Goal: Find specific page/section: Find specific page/section

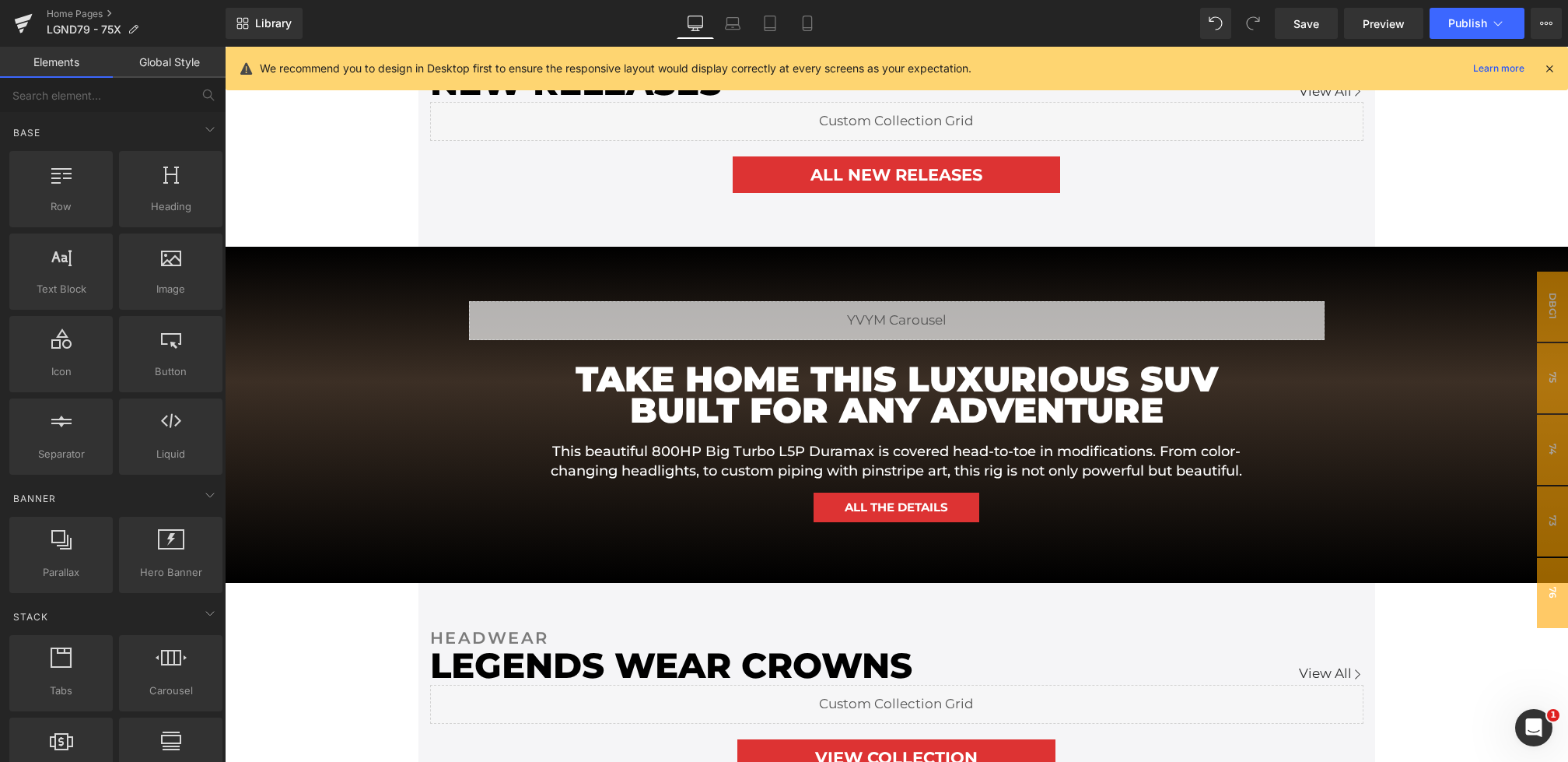
click at [1544, 69] on icon at bounding box center [1550, 69] width 14 height 14
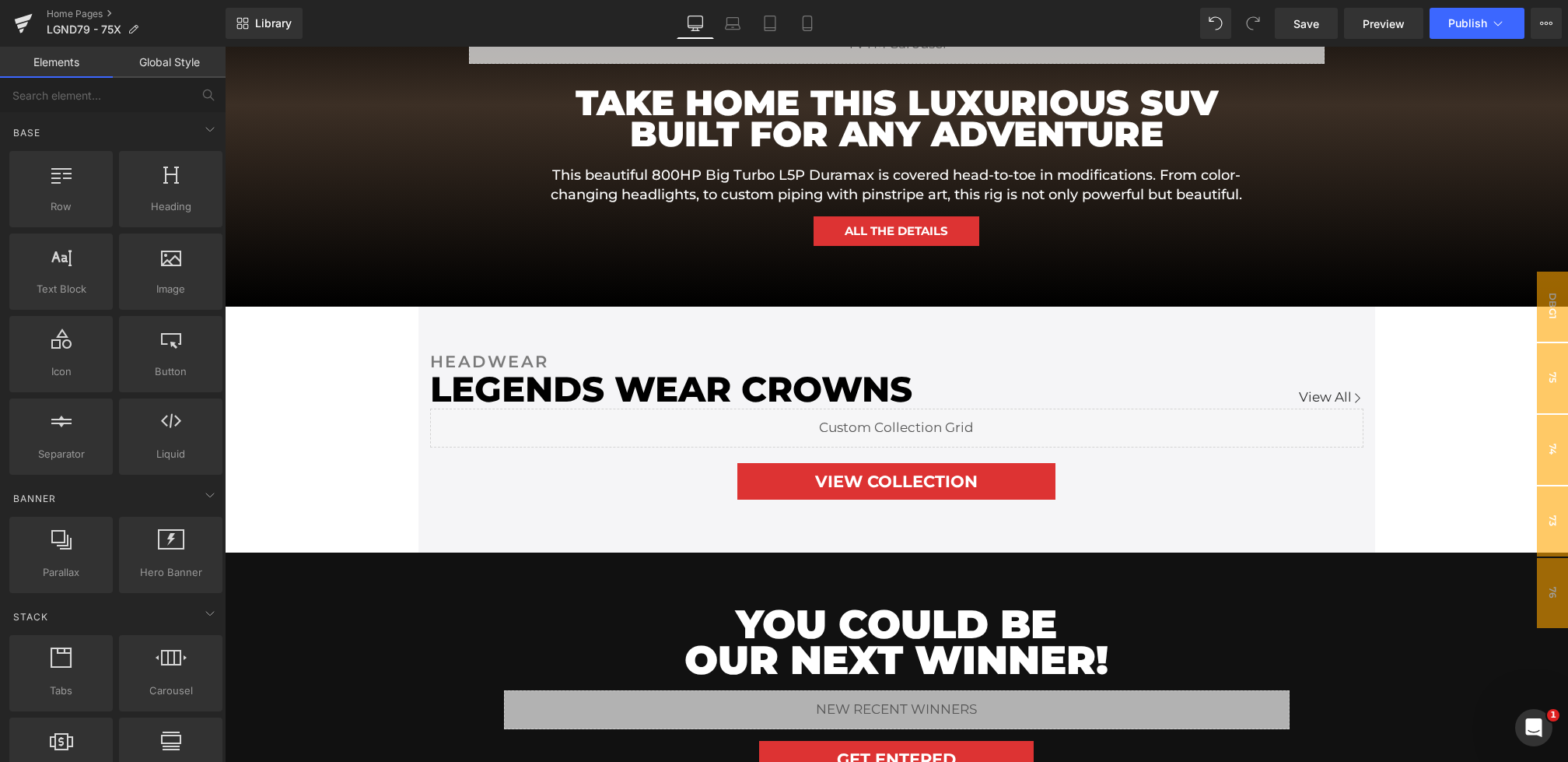
scroll to position [1177, 0]
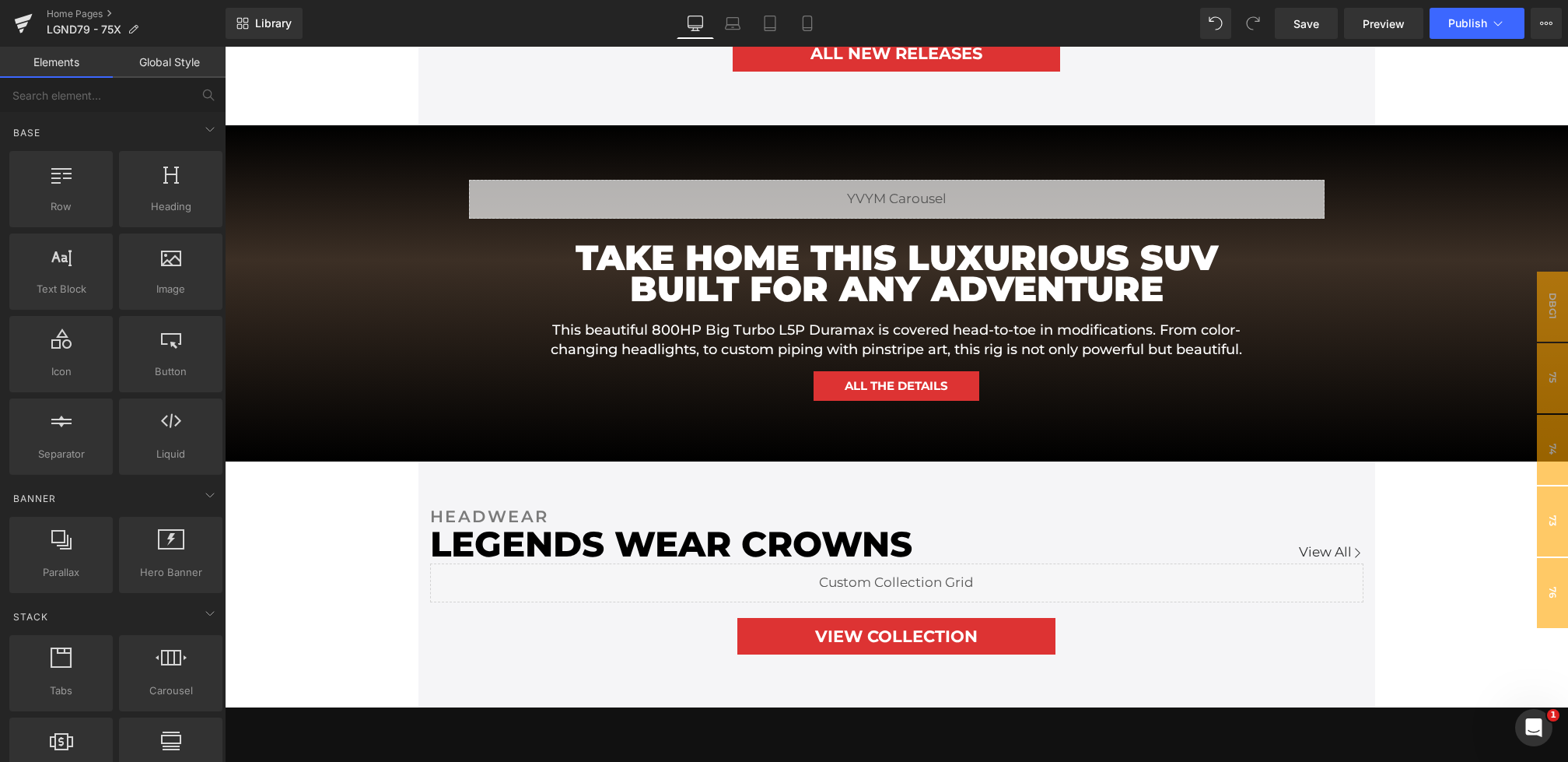
click at [733, 346] on h1 "This beautiful 800HP Big Turbo L5P Duramax is covered head-to-toe in modificati…" at bounding box center [896, 340] width 701 height 39
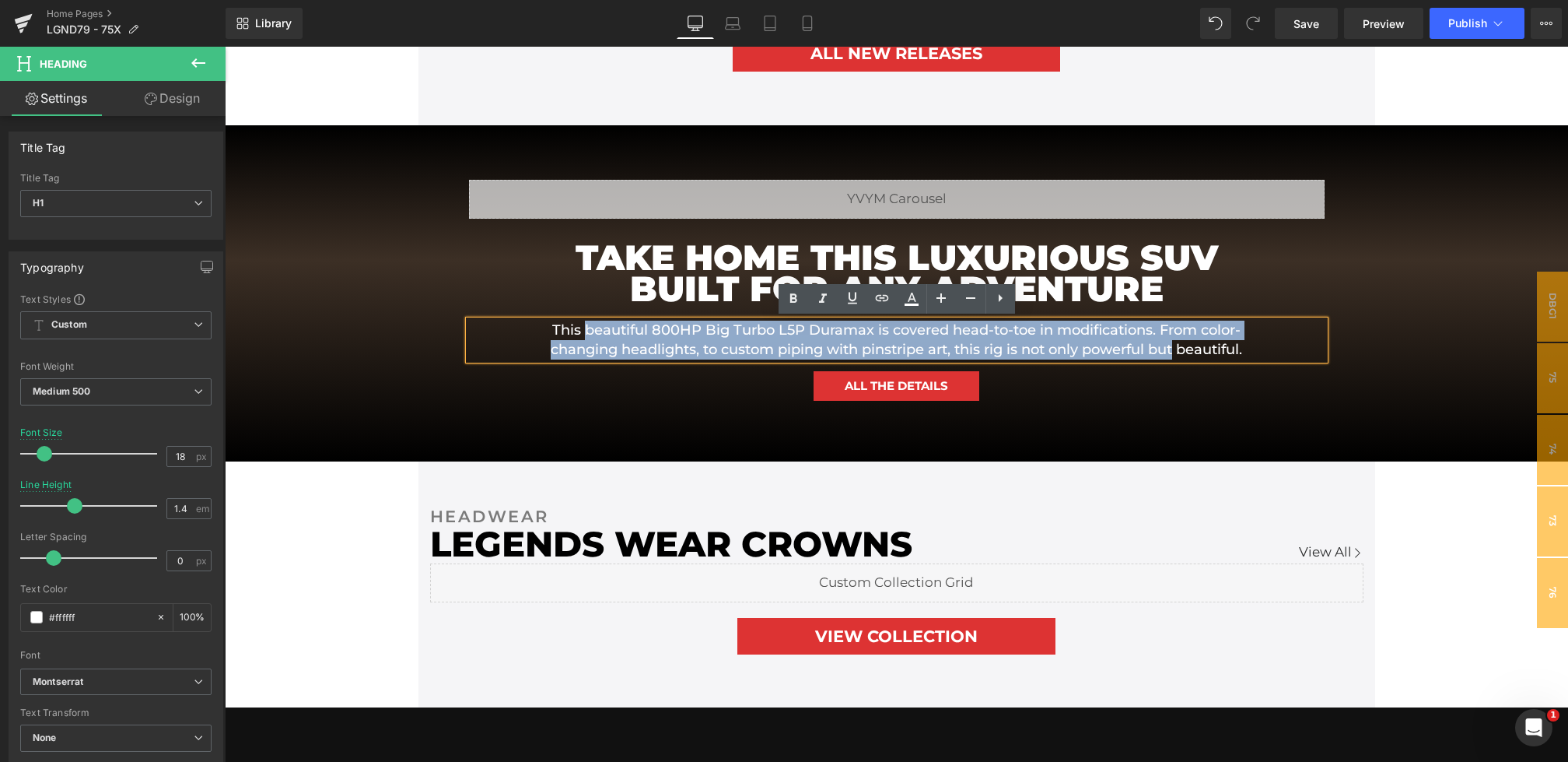
drag, startPoint x: 1245, startPoint y: 348, endPoint x: 582, endPoint y: 332, distance: 663.2
click at [582, 332] on h1 "This beautiful 800HP Big Turbo L5P Duramax is covered head-to-toe in modificati…" at bounding box center [896, 340] width 701 height 39
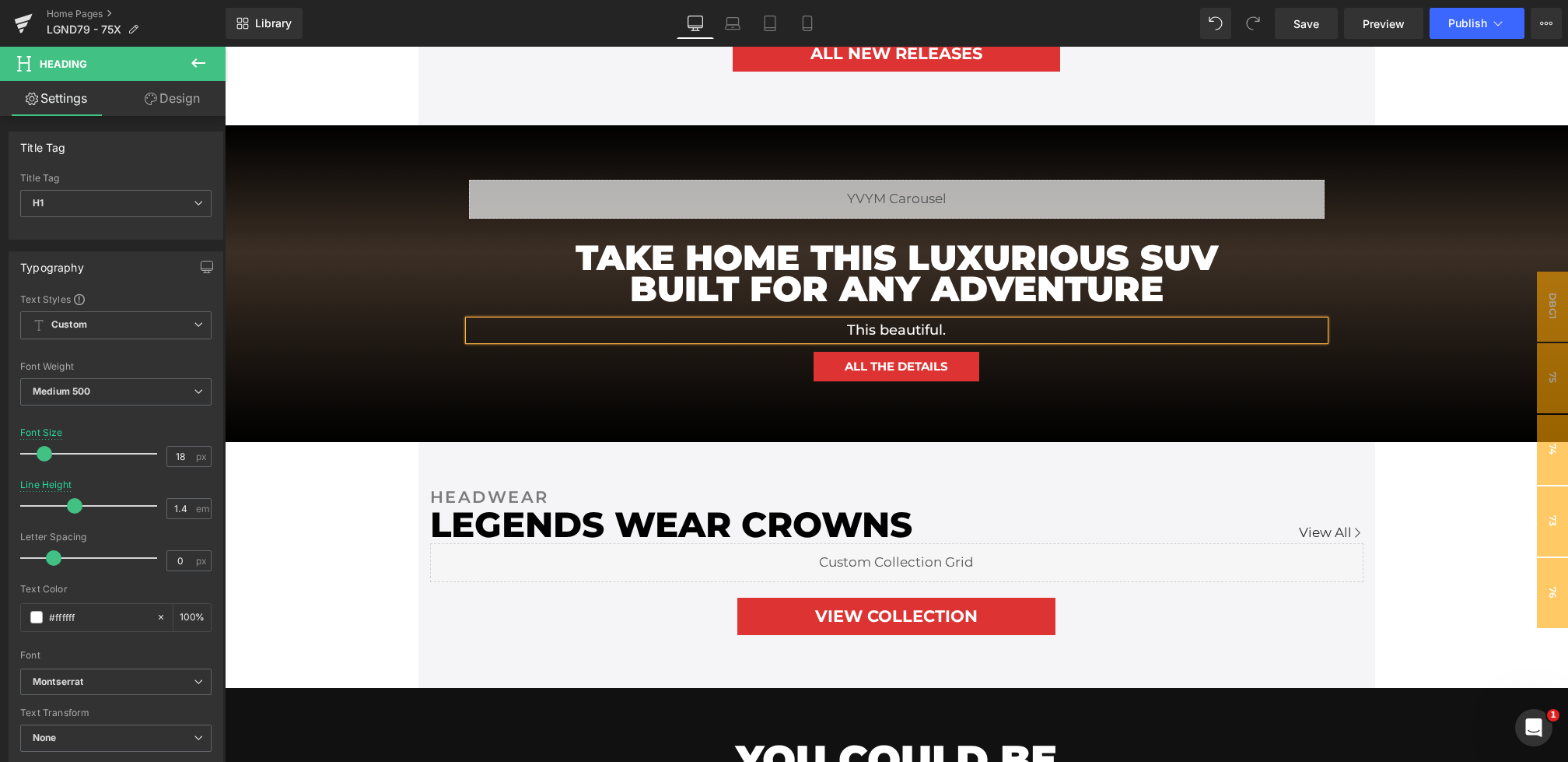
click at [997, 324] on h1 "This beautiful." at bounding box center [896, 331] width 701 height 20
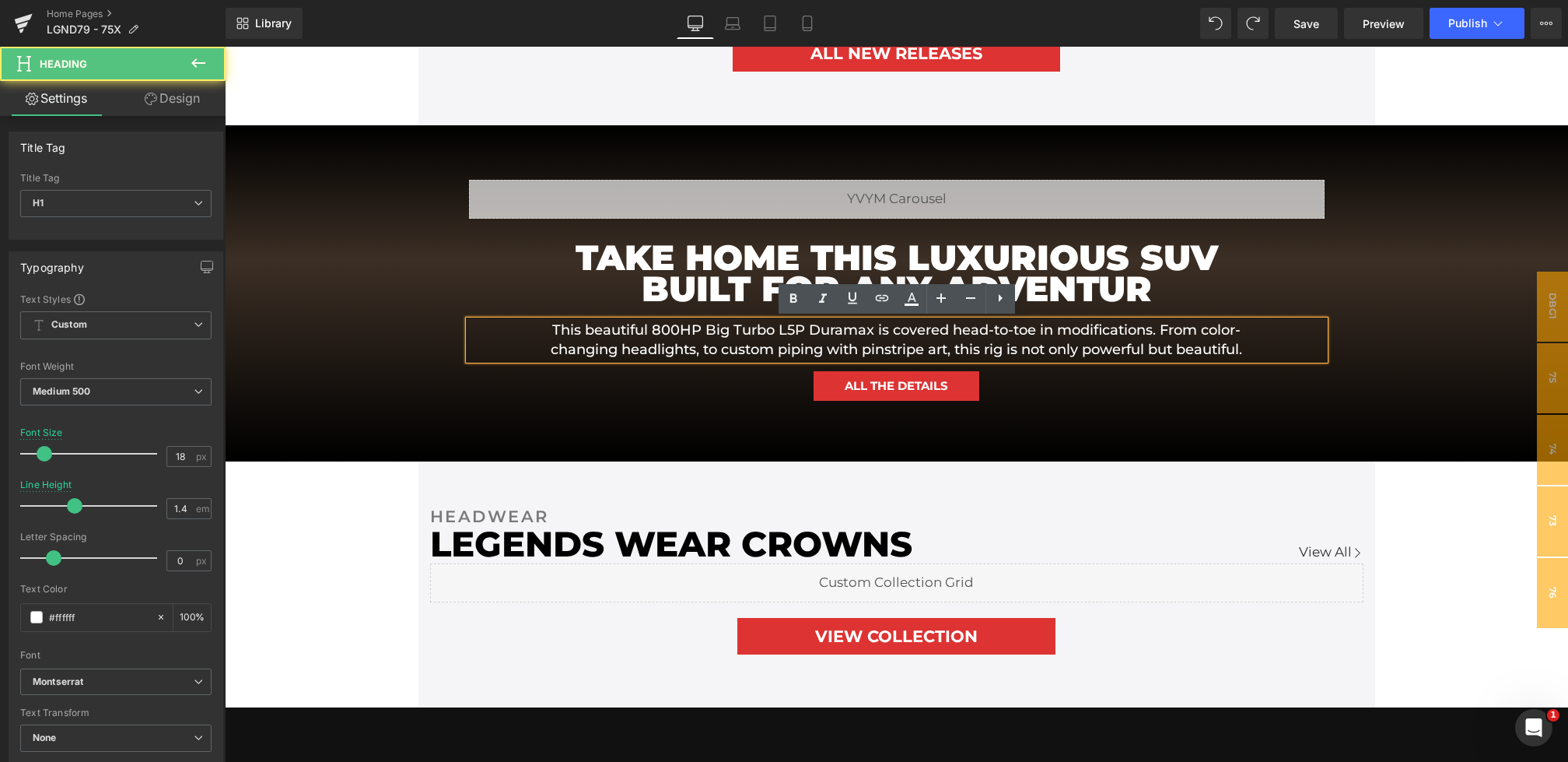
click at [956, 344] on h1 "This beautiful 800HP Big Turbo L5P Duramax is covered head-to-toe in modificati…" at bounding box center [896, 340] width 701 height 39
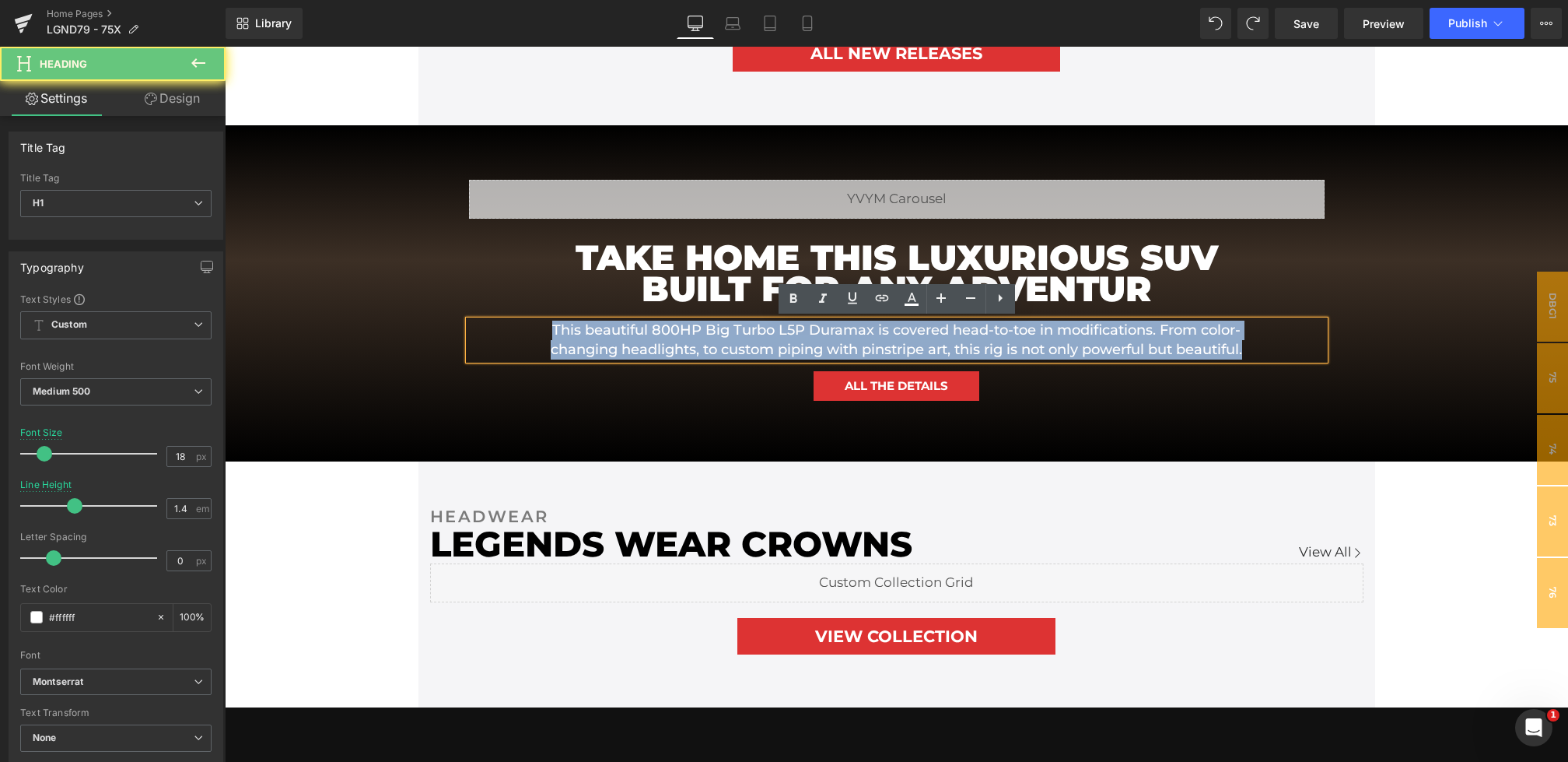
drag, startPoint x: 959, startPoint y: 363, endPoint x: 527, endPoint y: 306, distance: 435.7
click at [527, 306] on div "TAKE HOME THIS LUXURIOUS SUV BUILT FOR ANY ADVENTUR Heading This beautiful 800H…" at bounding box center [896, 325] width 856 height 166
copy h1 "This beautiful 800HP Big Turbo L5P Duramax is covered head-to-toe in modificati…"
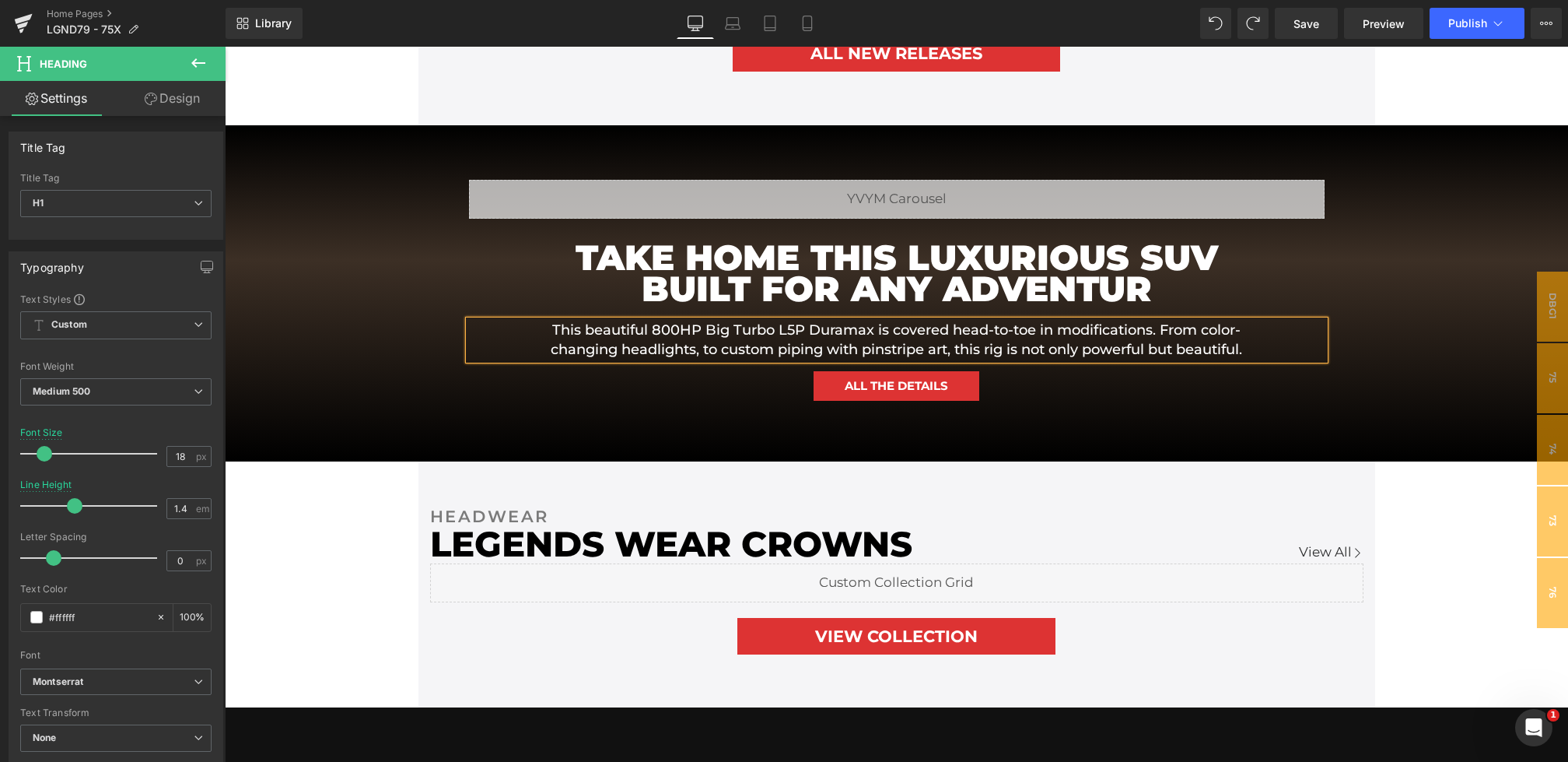
click at [1017, 357] on h1 "This beautiful 800HP Big Turbo L5P Duramax is covered head-to-toe in modificati…" at bounding box center [896, 340] width 701 height 39
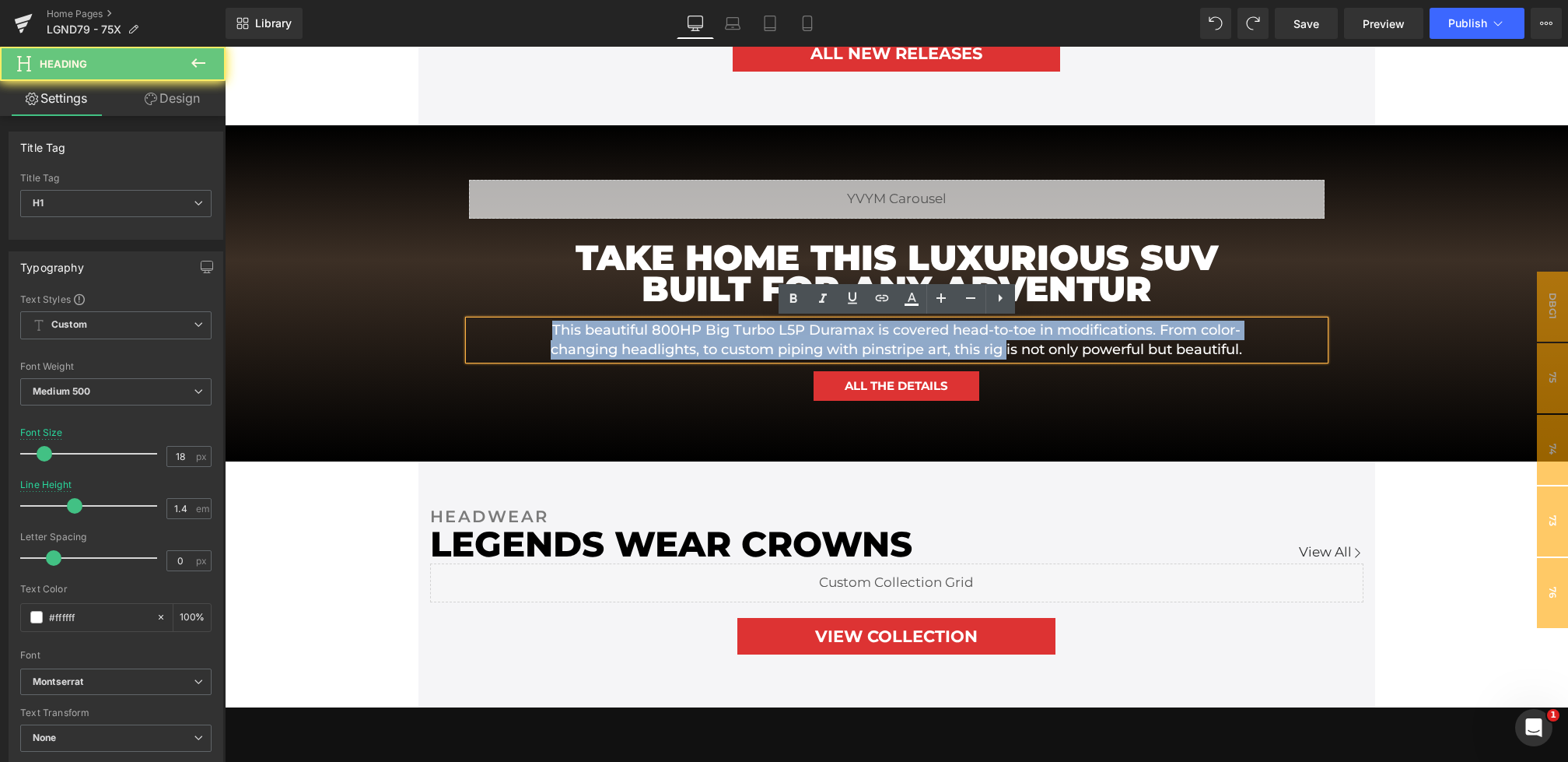
drag, startPoint x: 1045, startPoint y: 357, endPoint x: 445, endPoint y: 292, distance: 603.5
click at [445, 292] on div "Liquid TAKE HOME THIS LUXURIOUS SUV BUILT FOR ANY ADVENTUR Heading This beautif…" at bounding box center [897, 293] width 934 height 337
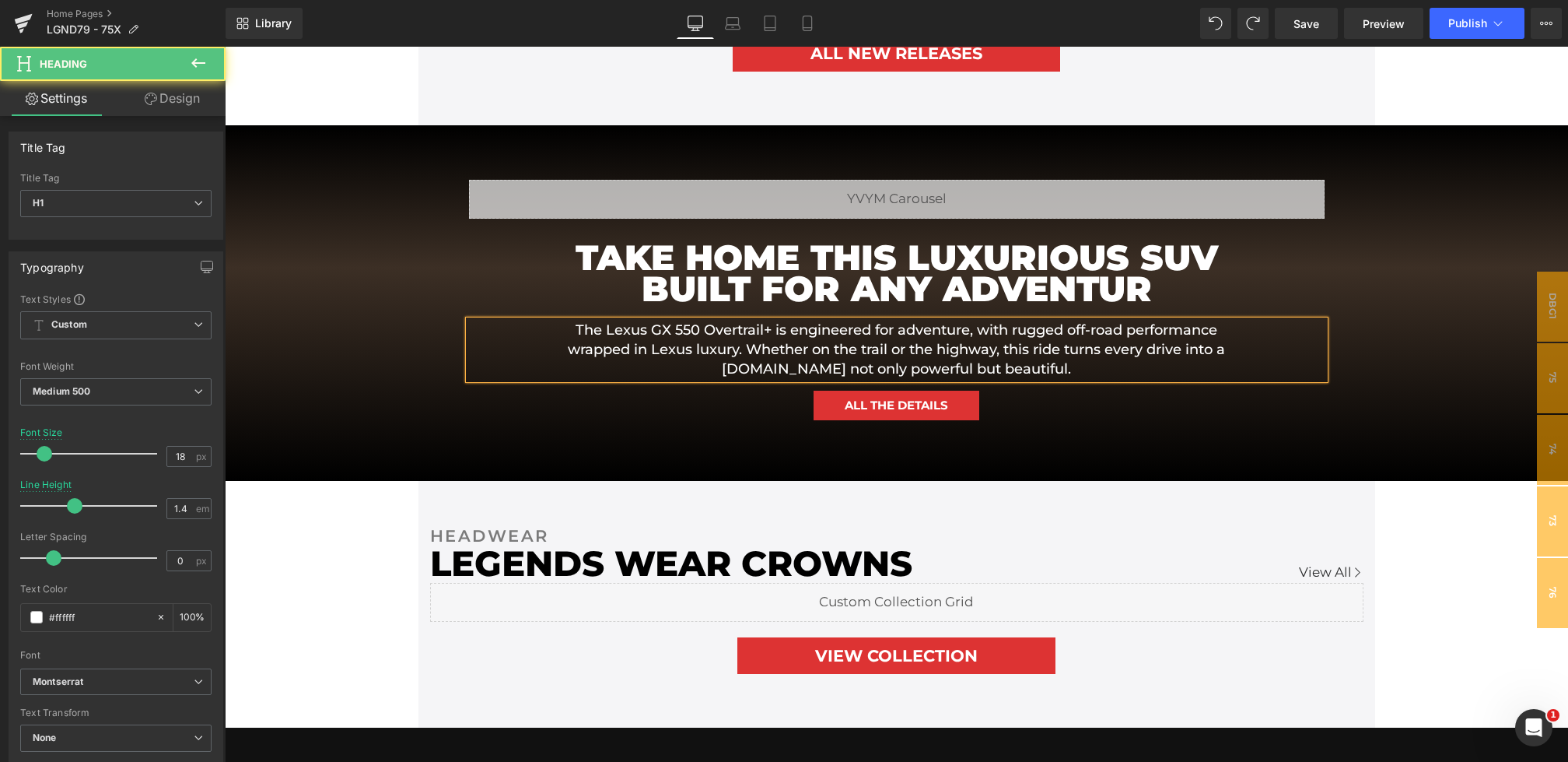
click at [597, 332] on h1 "The Lexus GX 550 Overtrail+ is engineered for adventure, with rugged off-road p…" at bounding box center [896, 351] width 701 height 60
drag, startPoint x: 771, startPoint y: 331, endPoint x: 603, endPoint y: 331, distance: 168.0
click at [604, 331] on h1 "This Lexus GX 550 Overtrail+ is engineered for adventure, with rugged off-road …" at bounding box center [896, 351] width 701 height 60
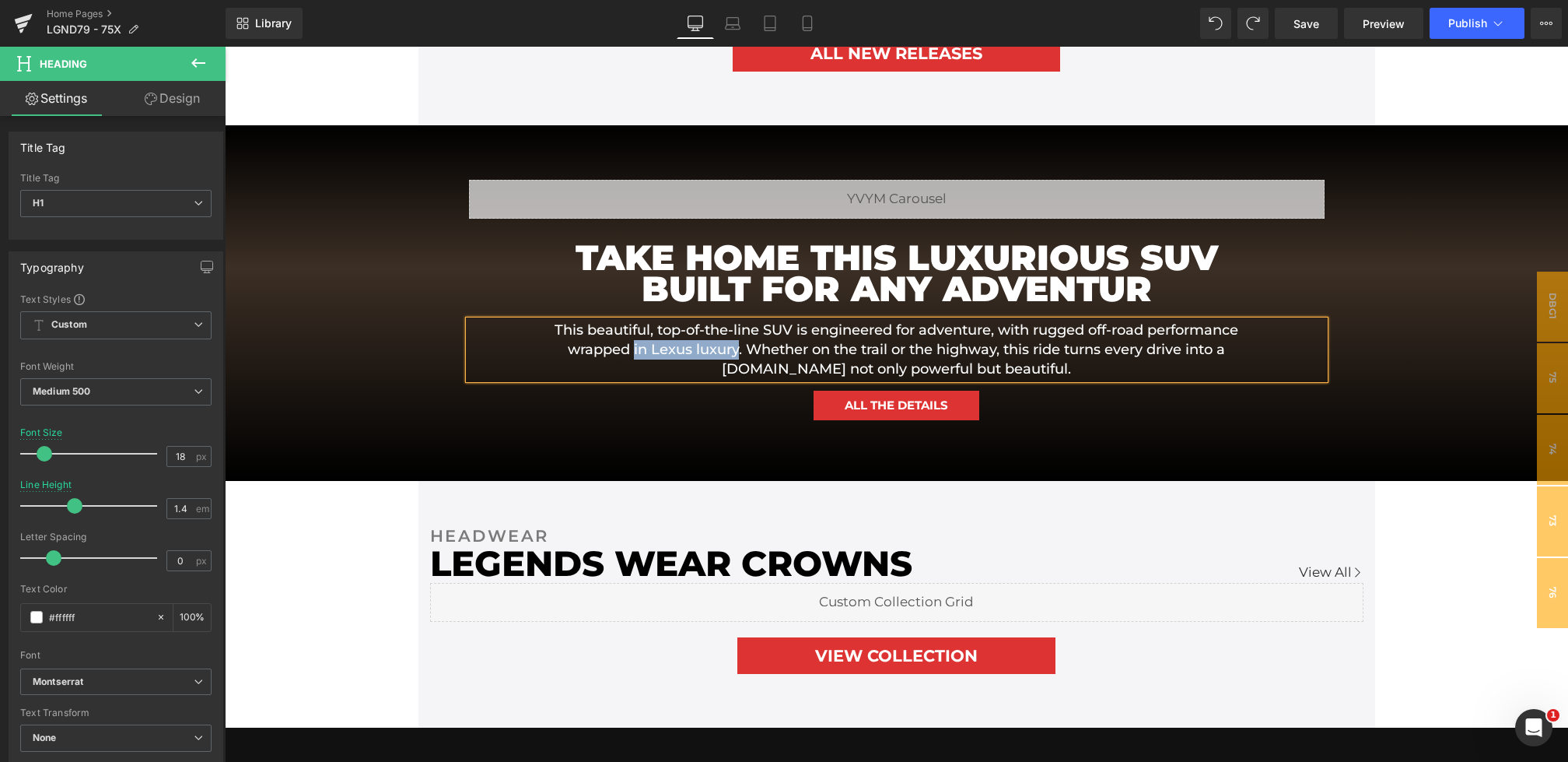
drag, startPoint x: 733, startPoint y: 348, endPoint x: 632, endPoint y: 347, distance: 101.0
click at [632, 347] on h1 "This beautiful, top-of-the-line SUV is engineered for adventure, with rugged of…" at bounding box center [896, 351] width 701 height 60
click at [685, 350] on h1 "This beautiful, top-of-the-line SUV is engineered for adventure, with rugged of…" at bounding box center [896, 351] width 701 height 60
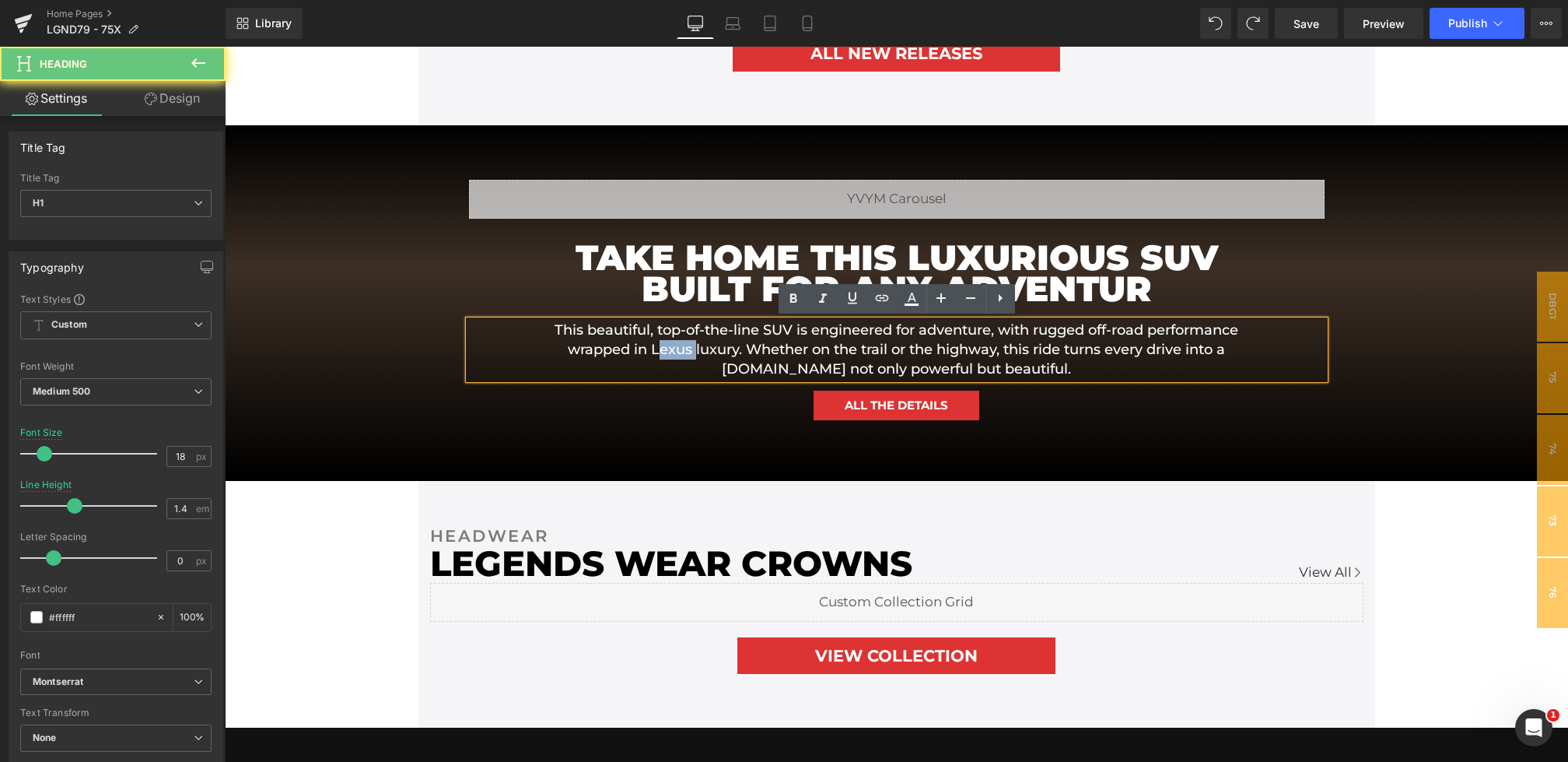
drag, startPoint x: 694, startPoint y: 350, endPoint x: 654, endPoint y: 350, distance: 40.0
click at [654, 350] on h1 "This beautiful, top-of-the-line SUV is engineered for adventure, with rugged of…" at bounding box center [896, 351] width 701 height 60
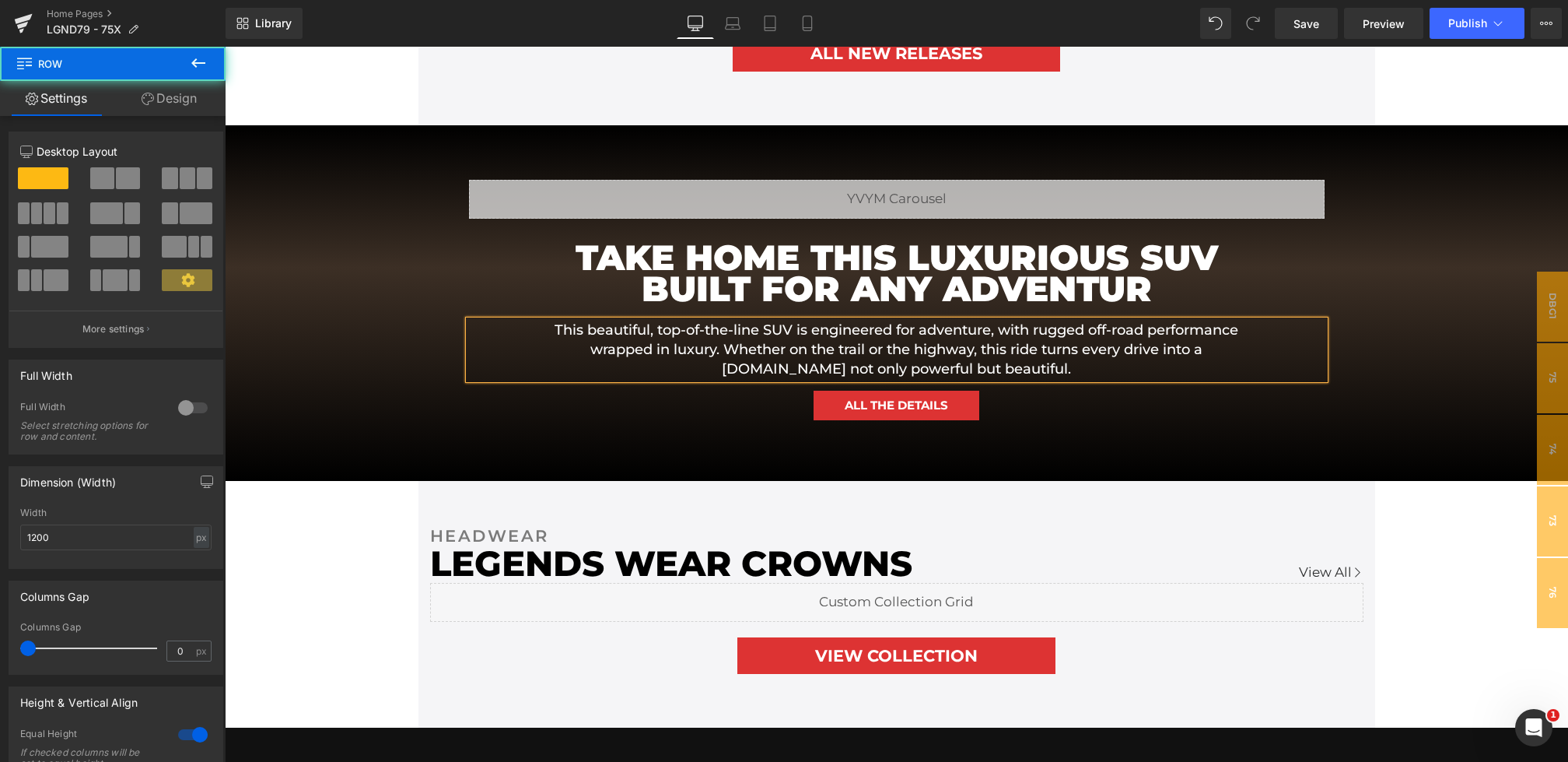
click at [766, 462] on div "Liquid TAKE HOME THIS LUXURIOUS SUV BUILT FOR ANY ADVENTUR Heading This beautif…" at bounding box center [896, 303] width 856 height 357
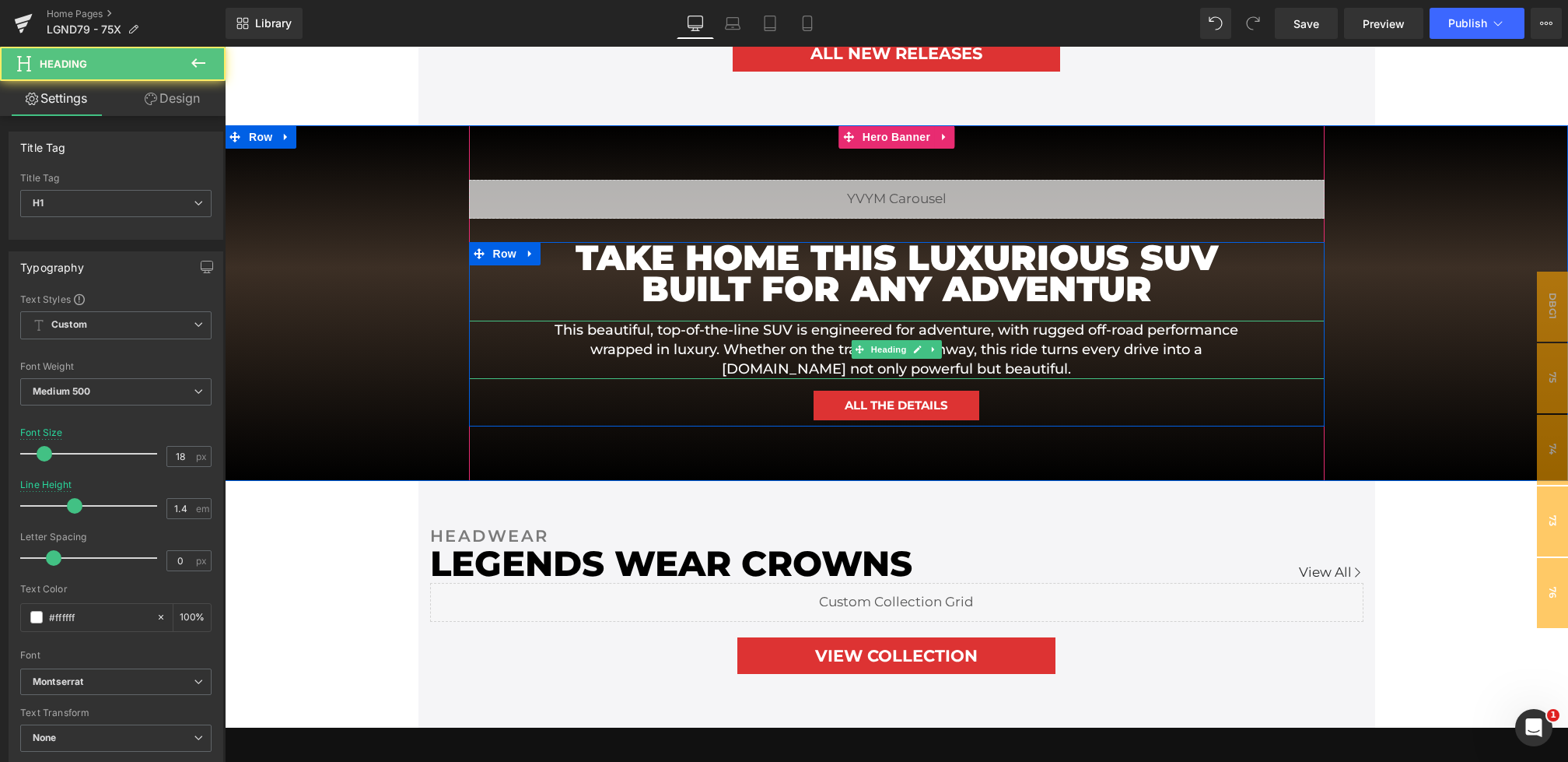
click at [1179, 366] on h1 "This beautiful, top-of-the-line SUV is engineered for adventure, with rugged of…" at bounding box center [896, 351] width 701 height 60
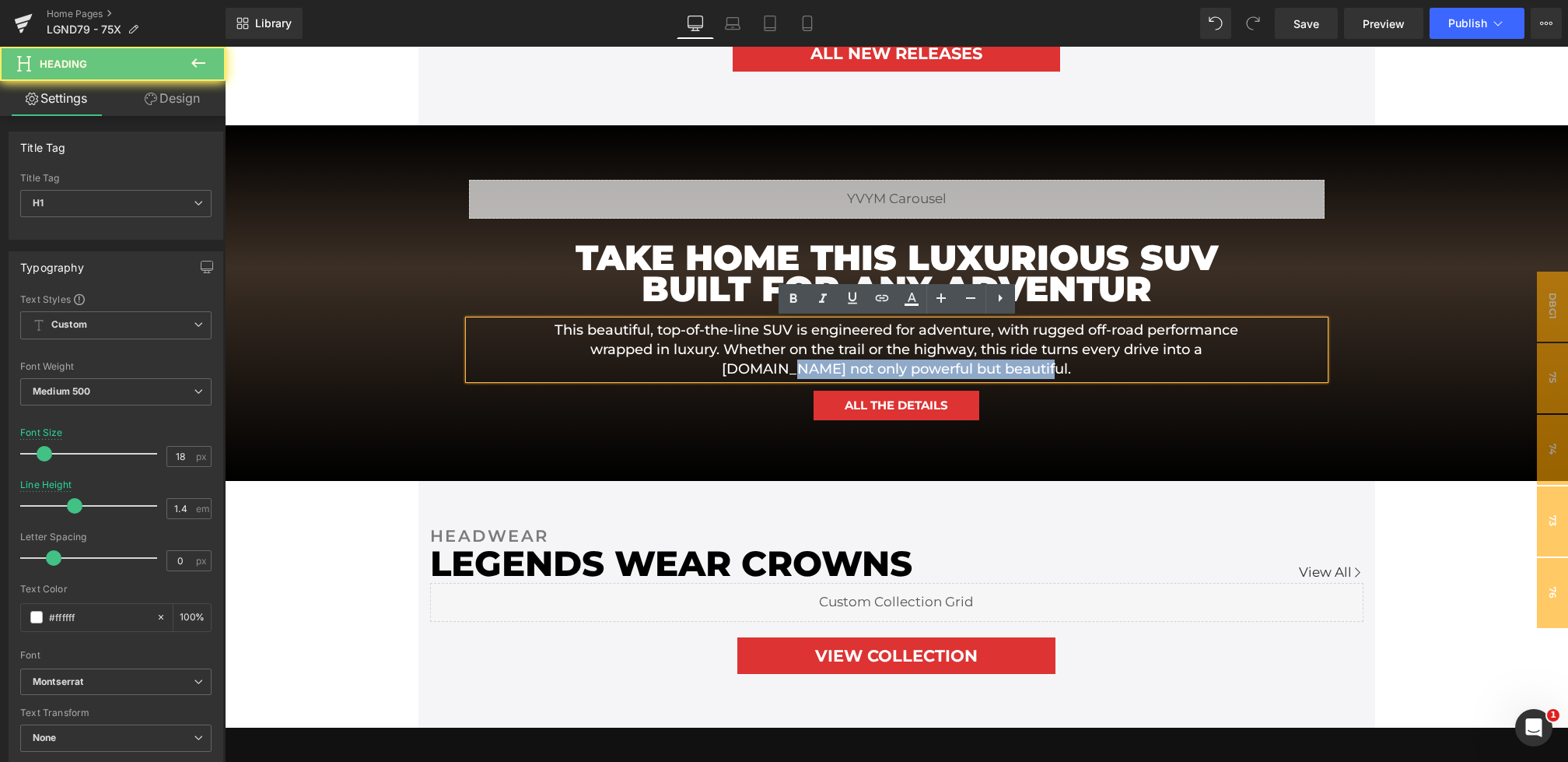
drag, startPoint x: 1231, startPoint y: 366, endPoint x: 1230, endPoint y: 345, distance: 21.0
click at [1230, 345] on h1 "This beautiful, top-of-the-line SUV is engineered for adventure, with rugged of…" at bounding box center [896, 351] width 701 height 60
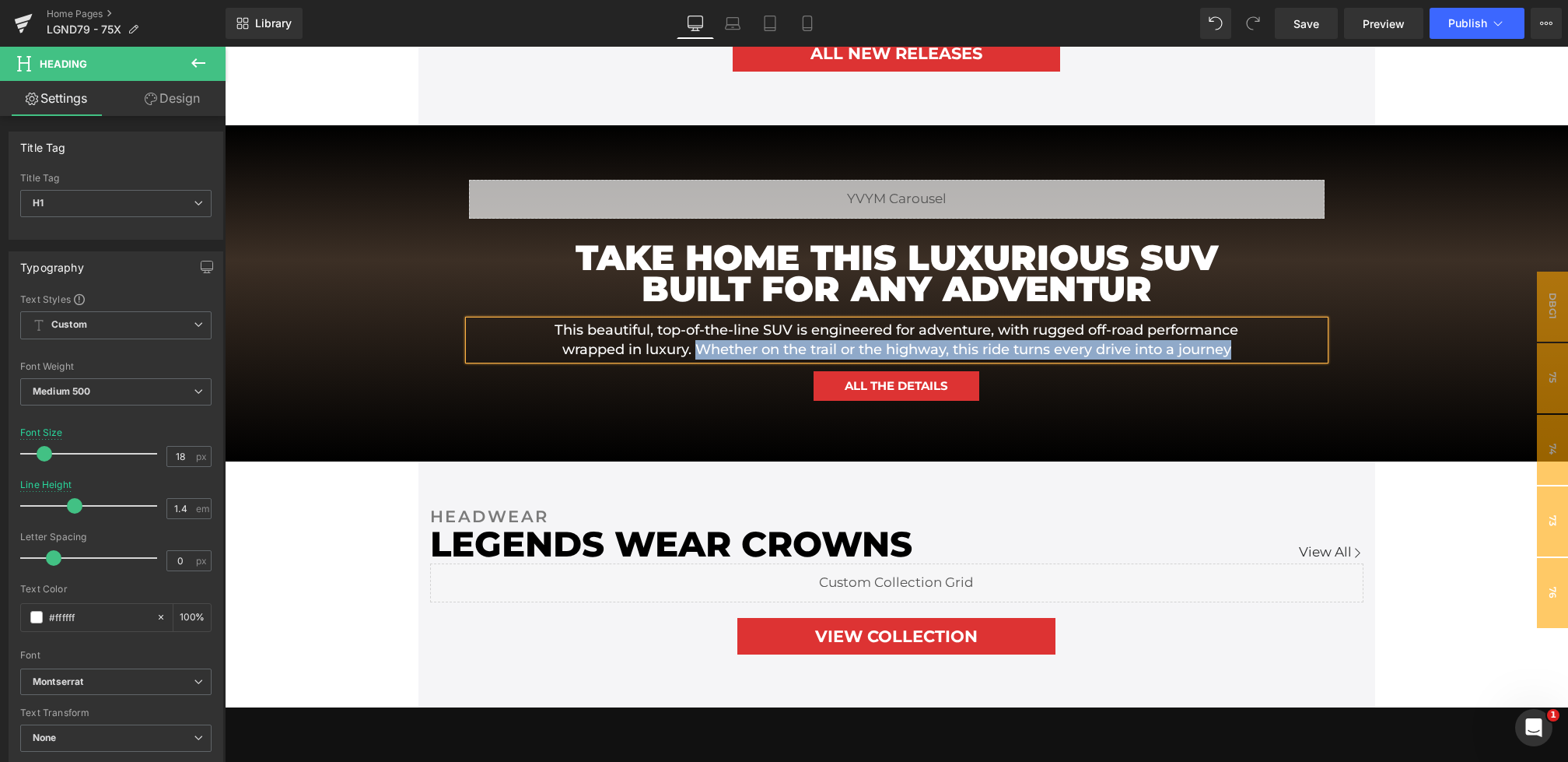
drag, startPoint x: 1264, startPoint y: 356, endPoint x: 699, endPoint y: 354, distance: 565.0
click at [699, 354] on div "This beautiful, top-of-the-line SUV is engineered for adventure, with rugged of…" at bounding box center [896, 340] width 856 height 39
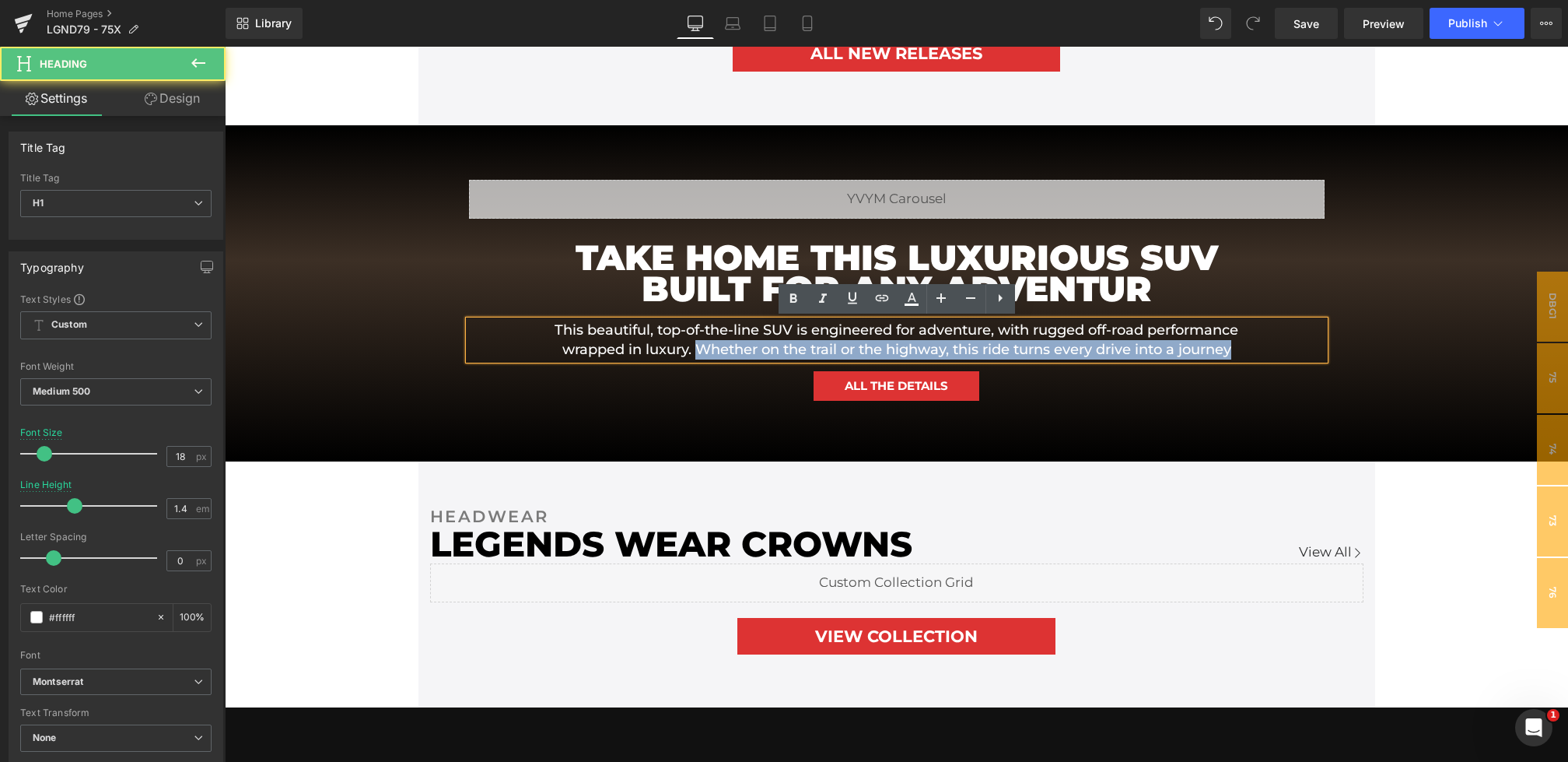
click at [1200, 349] on h1 "This beautiful, top-of-the-line SUV is engineered for adventure, with rugged of…" at bounding box center [896, 340] width 701 height 39
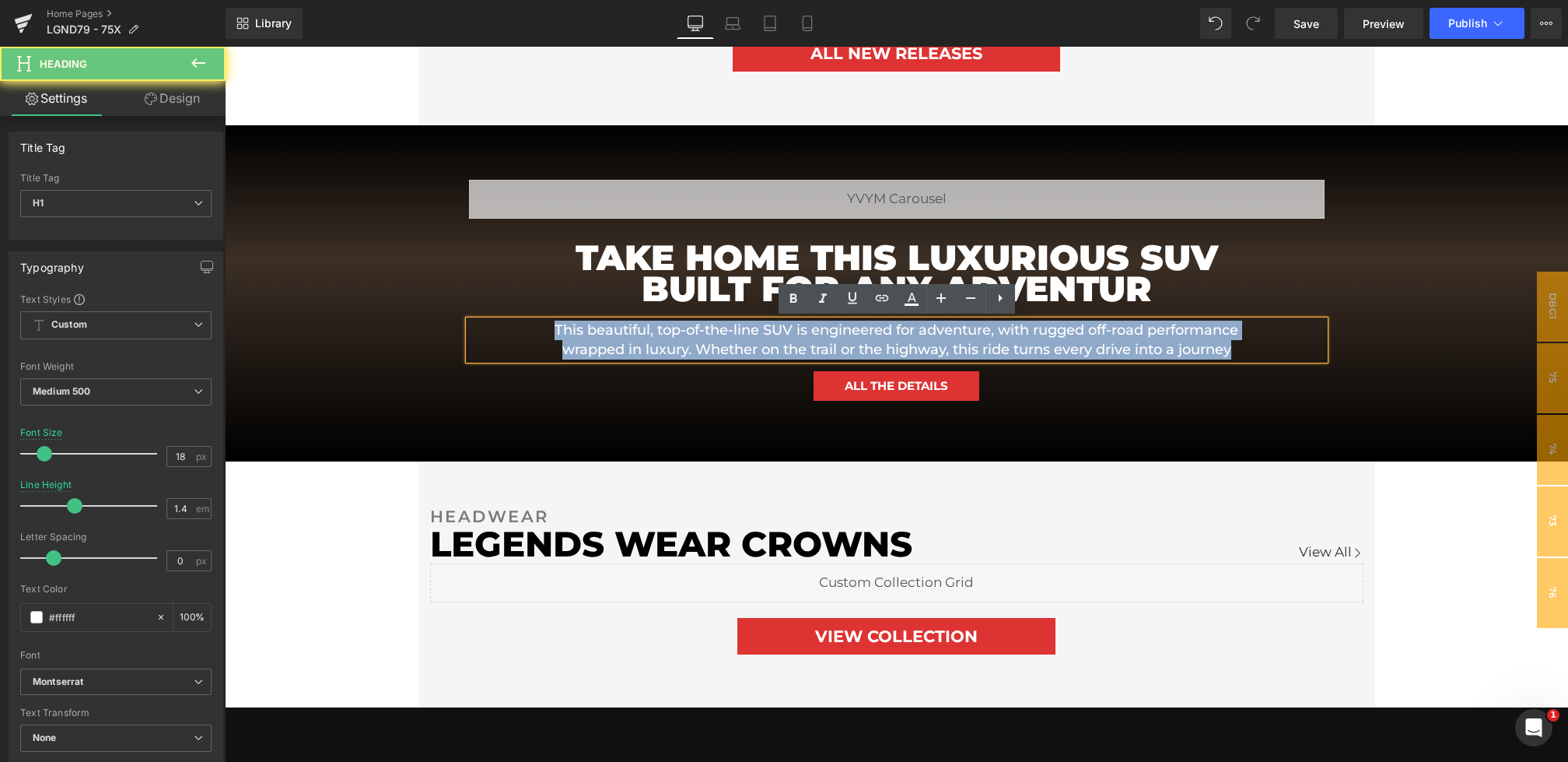
drag, startPoint x: 1161, startPoint y: 349, endPoint x: 328, endPoint y: 281, distance: 835.8
click at [328, 281] on div "Liquid TAKE HOME THIS LUXURIOUS SUV BUILT FOR ANY ADVENTUR Heading This beautif…" at bounding box center [896, 293] width 1343 height 337
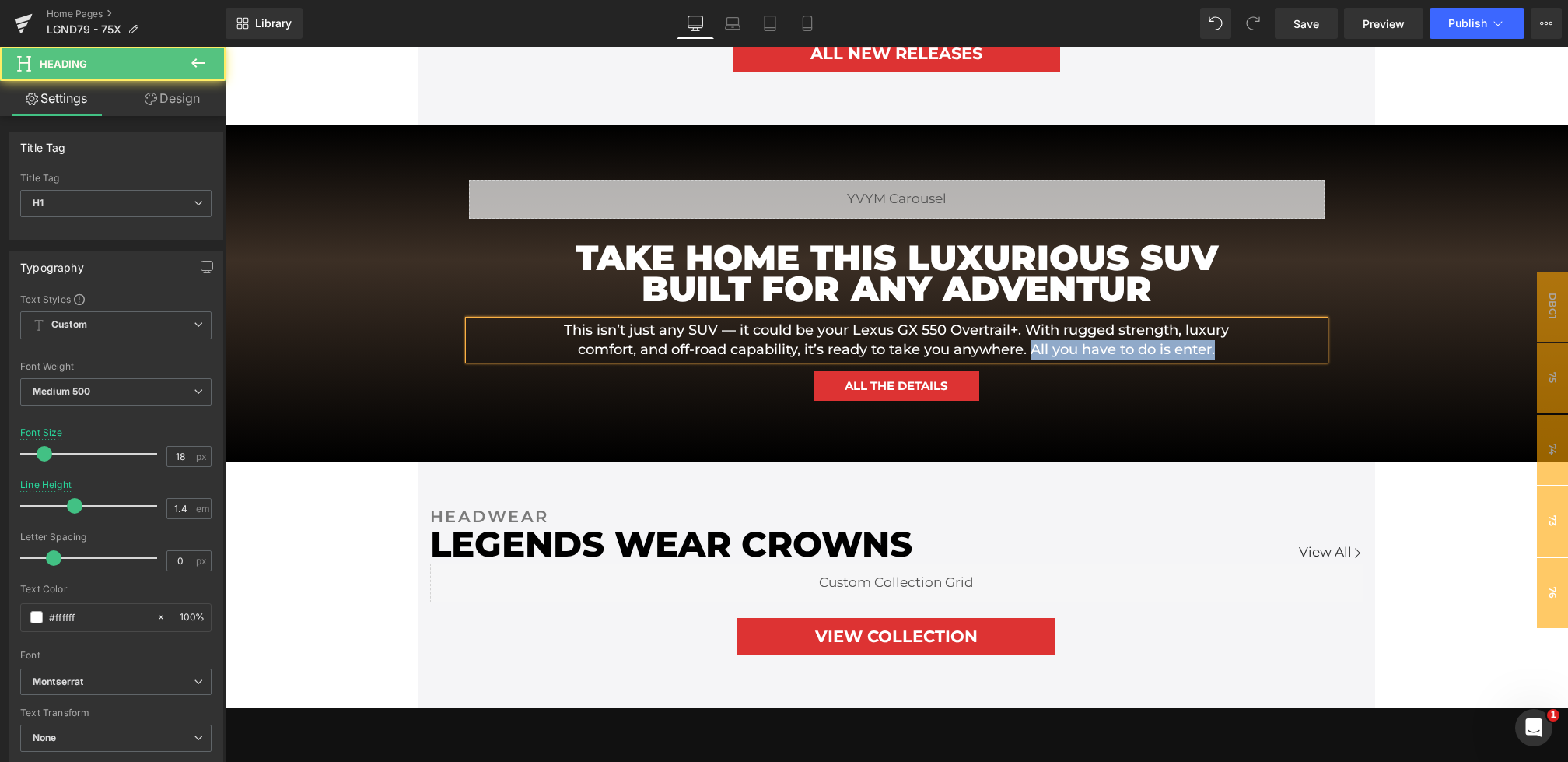
drag, startPoint x: 1228, startPoint y: 347, endPoint x: 1030, endPoint y: 347, distance: 198.0
click at [1030, 347] on h1 "This isn’t just any SUV — it could be your Lexus GX 550 Overtrail+. With rugged…" at bounding box center [896, 340] width 701 height 39
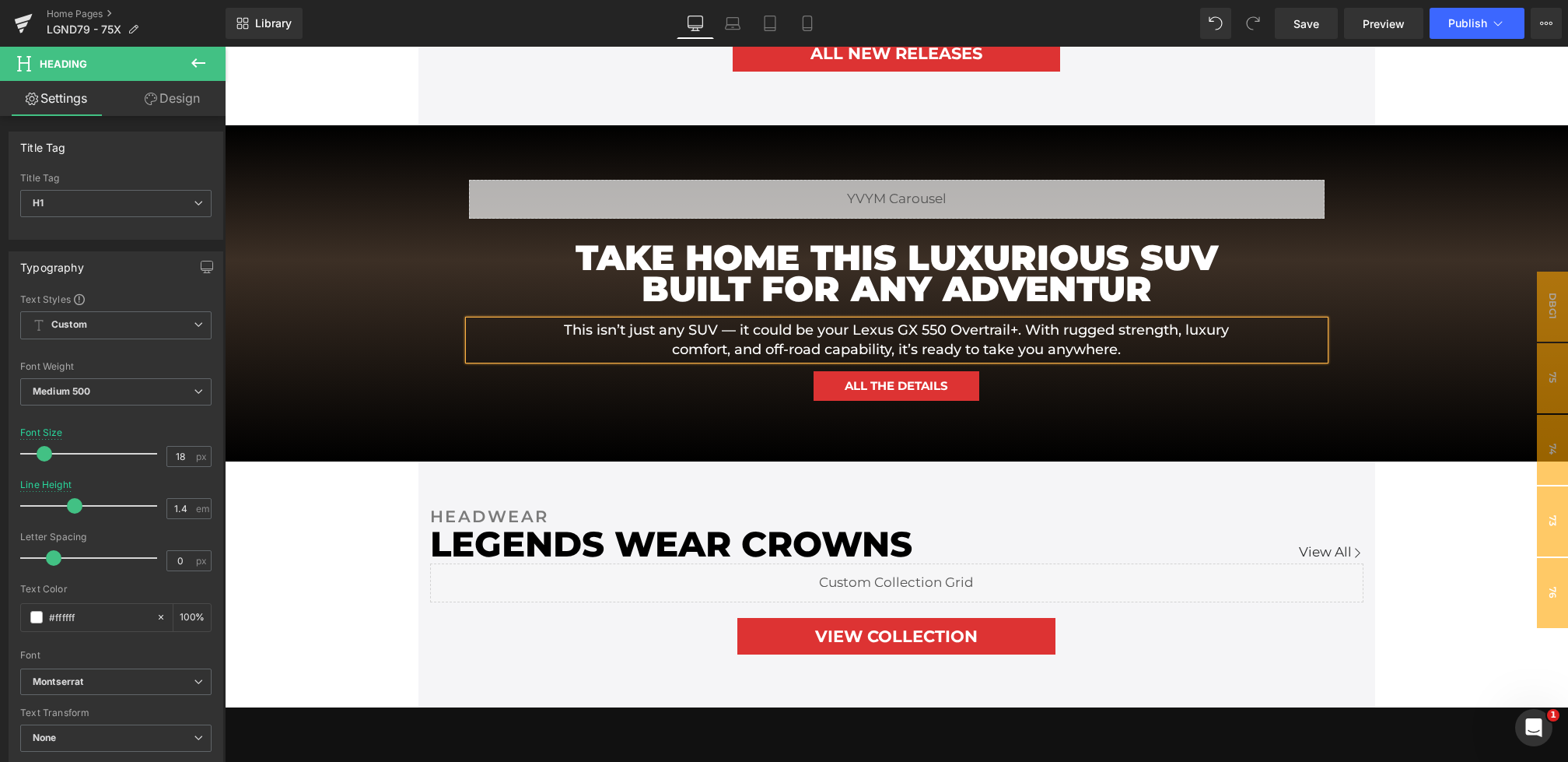
click at [732, 331] on h1 "This isn’t just any SUV — it could be your Lexus GX 550 Overtrail+. With rugged…" at bounding box center [896, 340] width 701 height 39
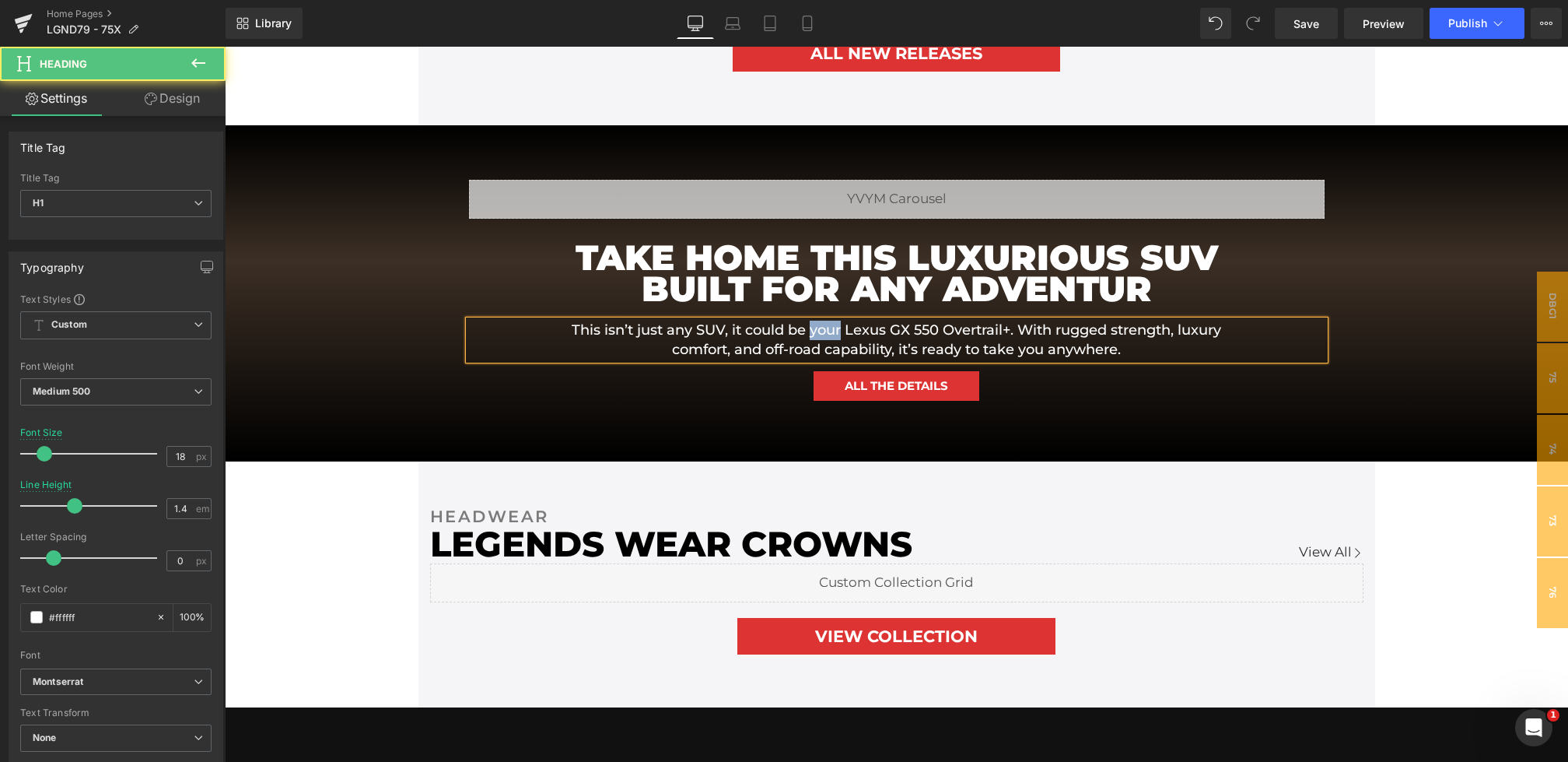
drag, startPoint x: 840, startPoint y: 329, endPoint x: 810, endPoint y: 329, distance: 30.0
click at [810, 329] on h1 "This isn’t just any SUV, it could be your Lexus GX 550 Overtrail+. With rugged …" at bounding box center [896, 340] width 701 height 39
drag, startPoint x: 842, startPoint y: 332, endPoint x: 809, endPoint y: 332, distance: 33.0
click at [809, 332] on h1 "This isn’t just any SUV, it could be your Lexus GX 550 Overtrail+. With rugged …" at bounding box center [896, 340] width 701 height 39
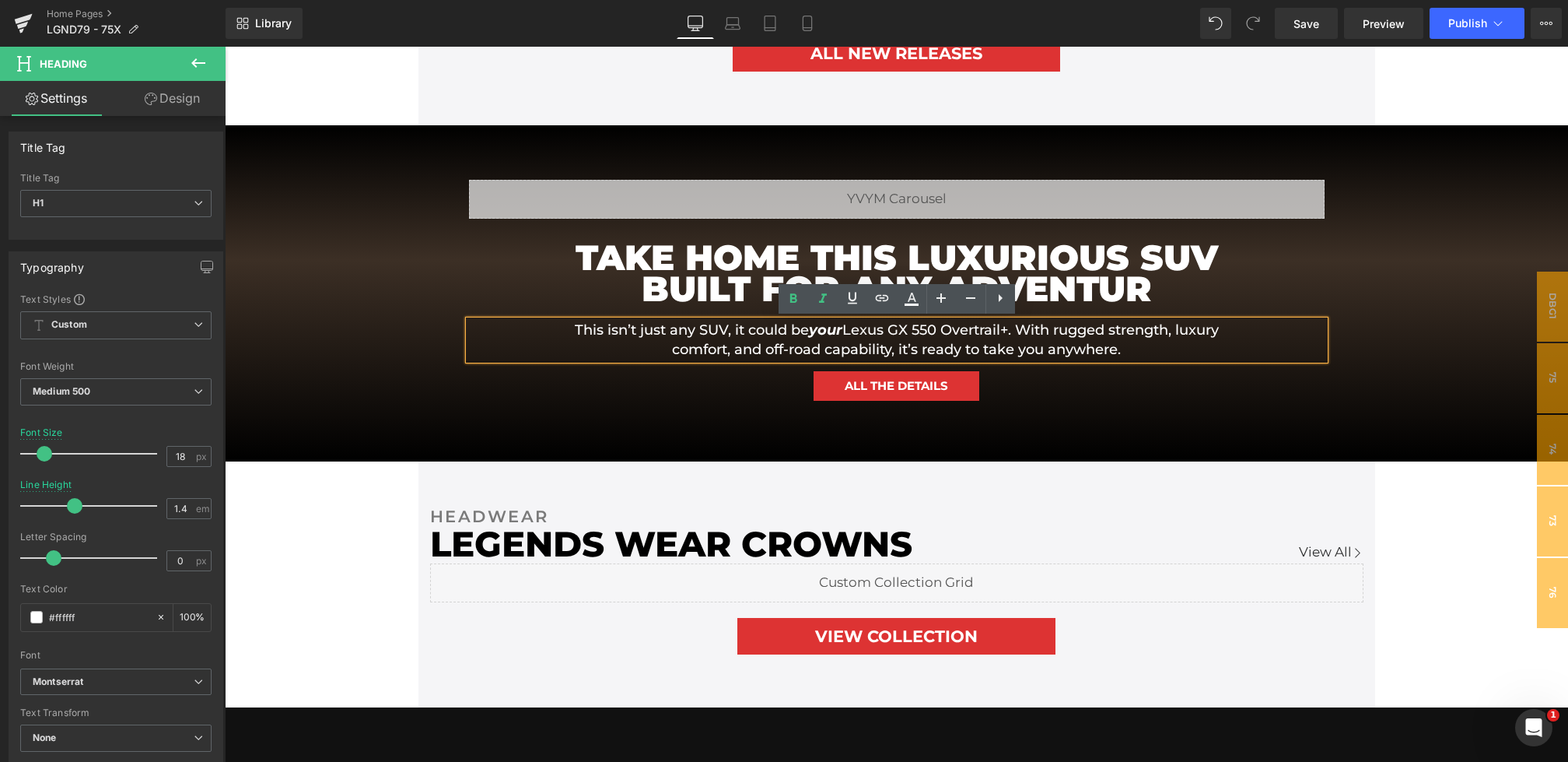
click at [1146, 387] on div "ALL THE DETAILS" at bounding box center [896, 388] width 856 height 36
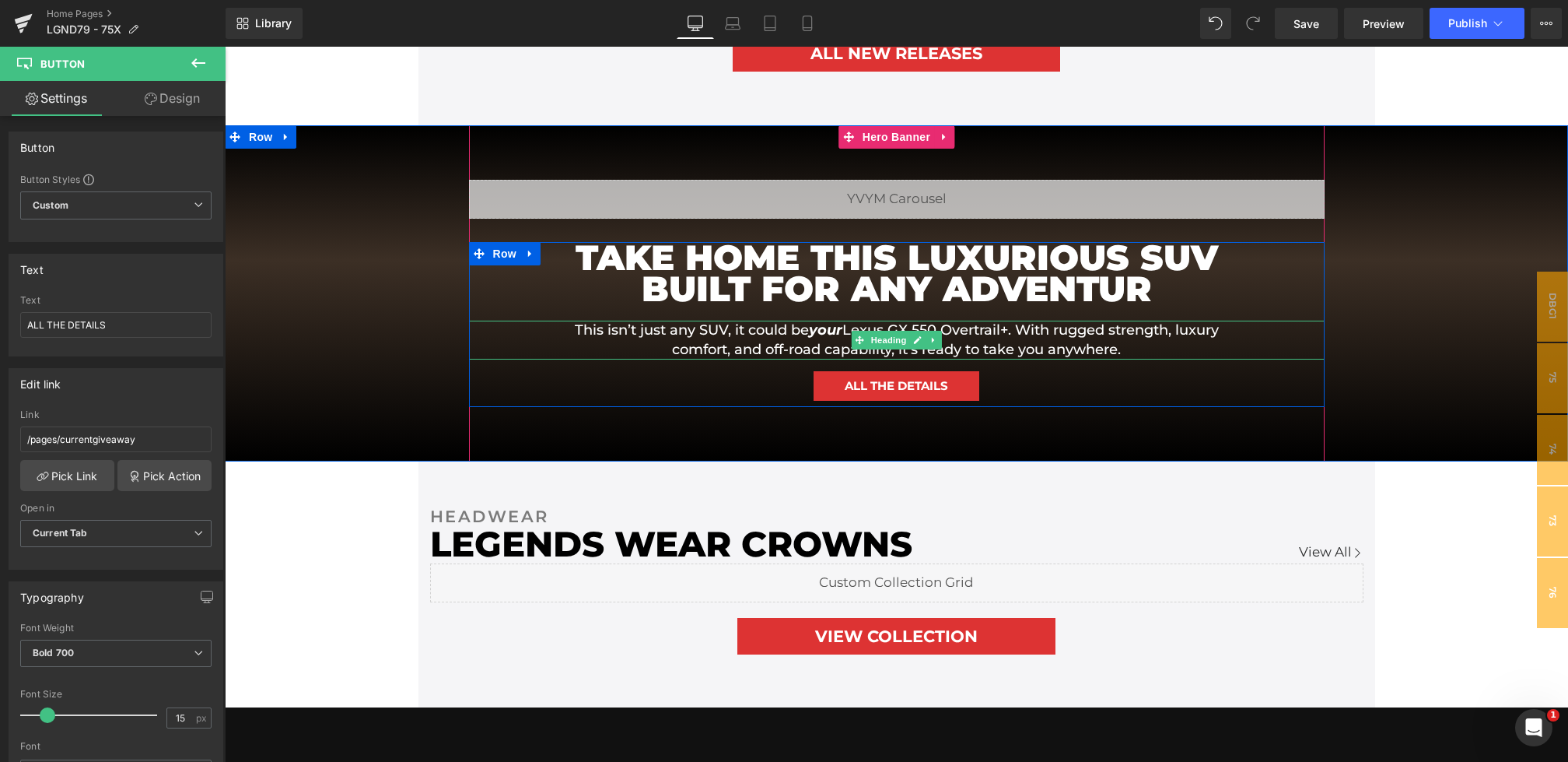
click at [1098, 335] on h1 "This isn’t just any SUV, it could be your Lexus GX 550 Overtrail+. With rugged …" at bounding box center [896, 340] width 701 height 39
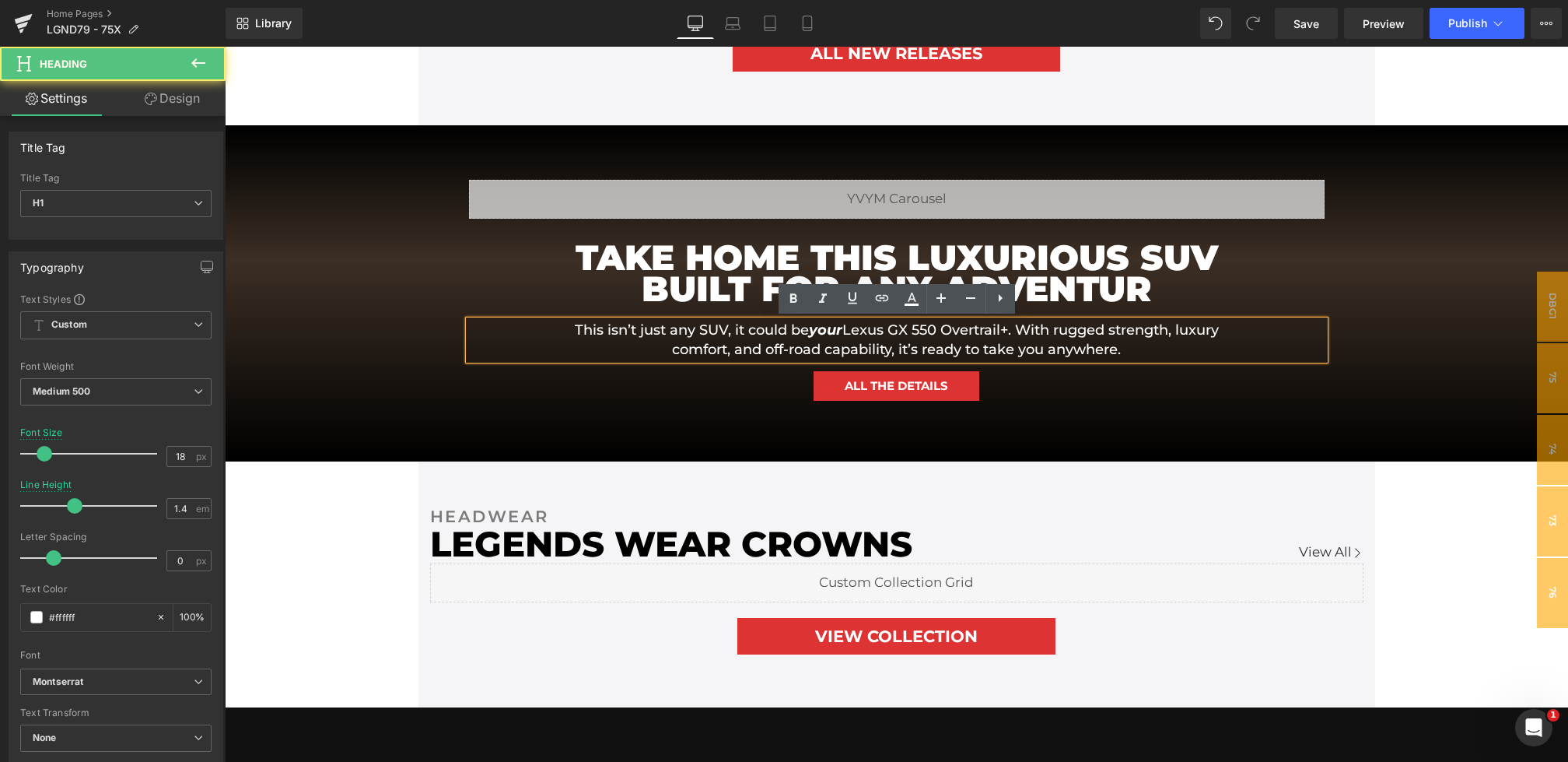
click at [1142, 344] on h1 "This isn’t just any SUV, it could be your Lexus GX 550 Overtrail+. With rugged …" at bounding box center [896, 340] width 701 height 39
click at [1161, 273] on h1 "TAKE HOME THIS LUXURIOUS SUV BUILT FOR ANY ADVENTUR" at bounding box center [896, 273] width 701 height 63
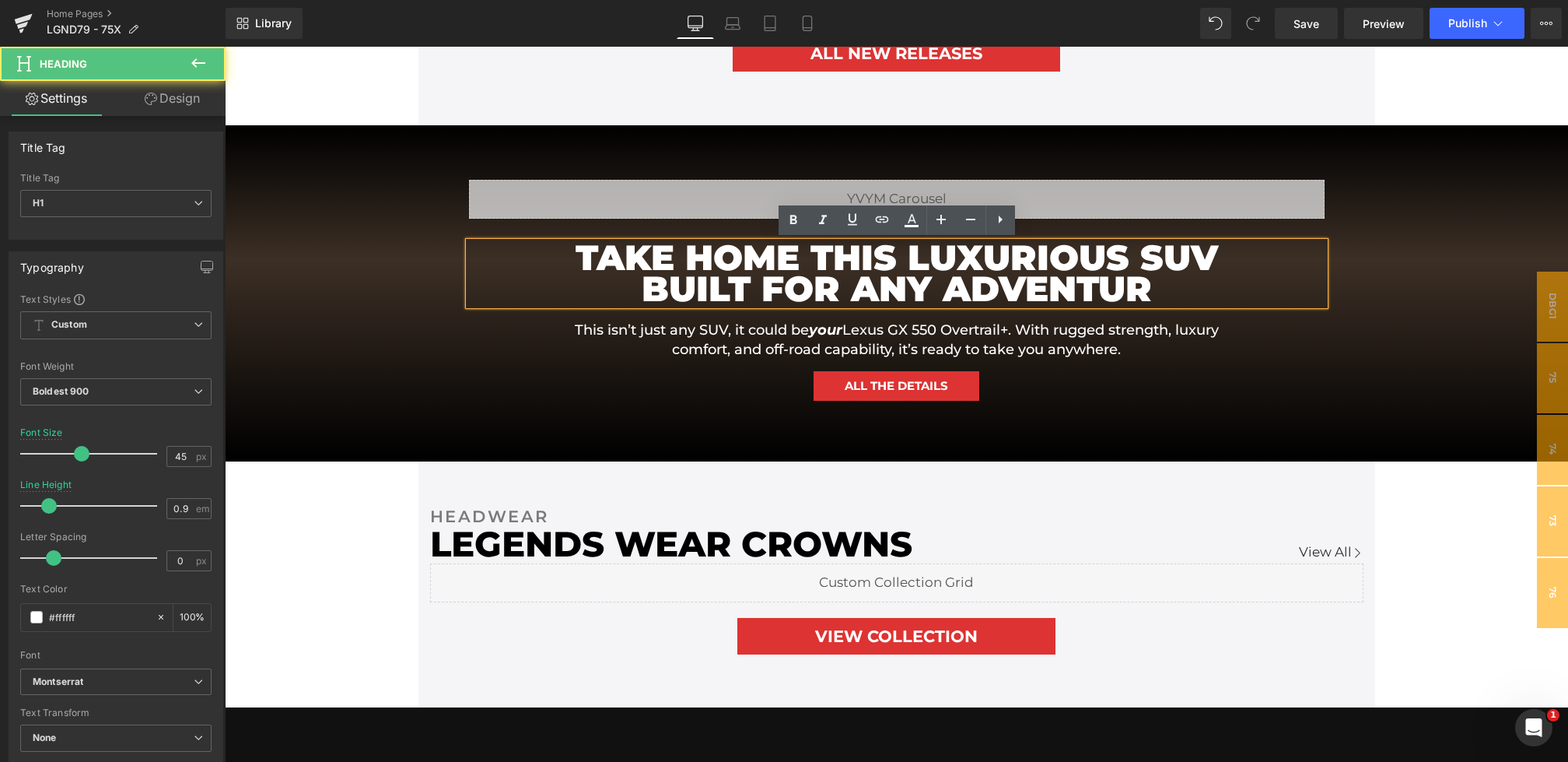
click at [1157, 297] on h1 "TAKE HOME THIS LUXURIOUS SUV BUILT FOR ANY ADVENTUR" at bounding box center [896, 273] width 701 height 63
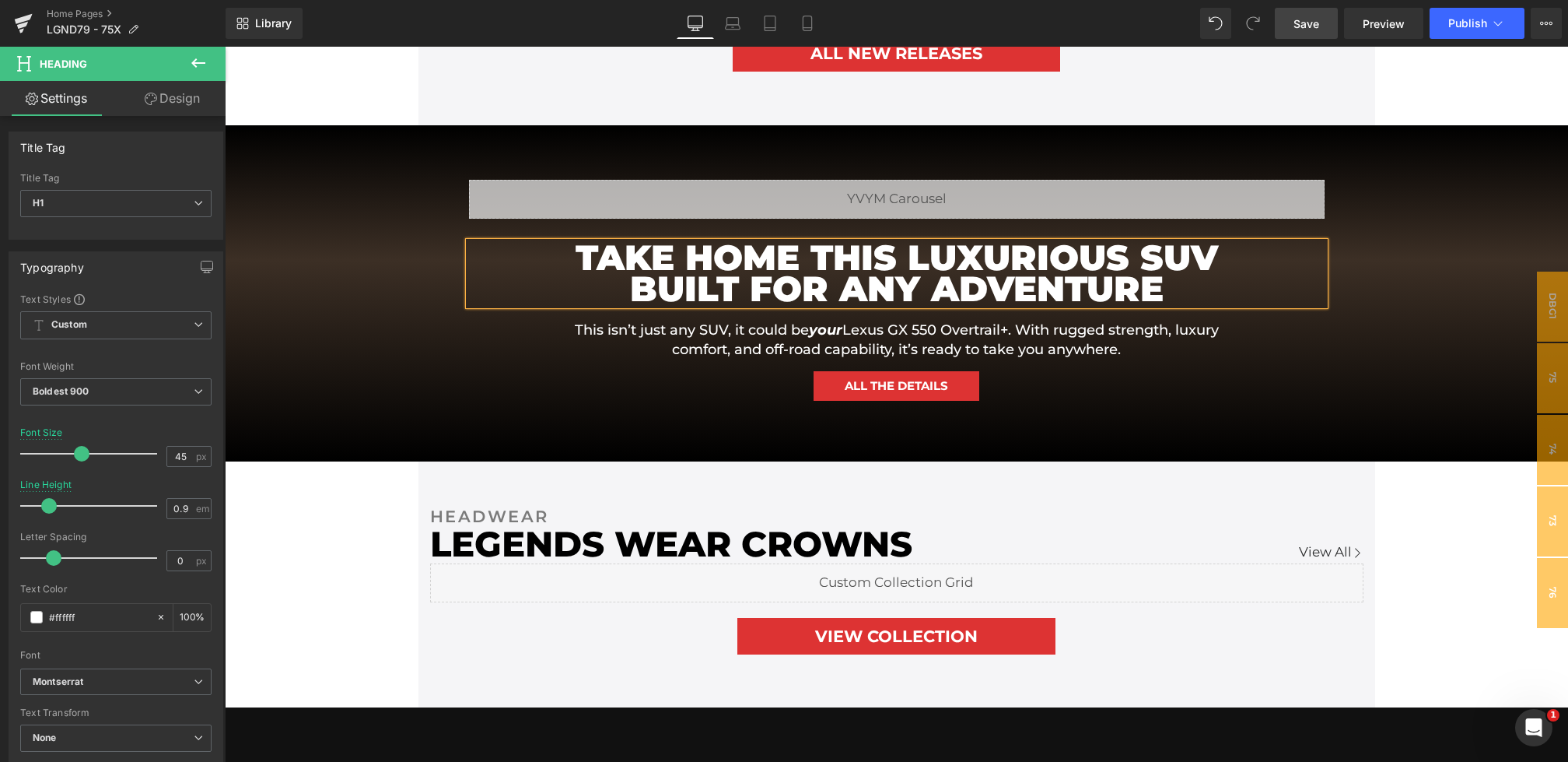
click at [1307, 23] on span "Save" at bounding box center [1307, 24] width 26 height 16
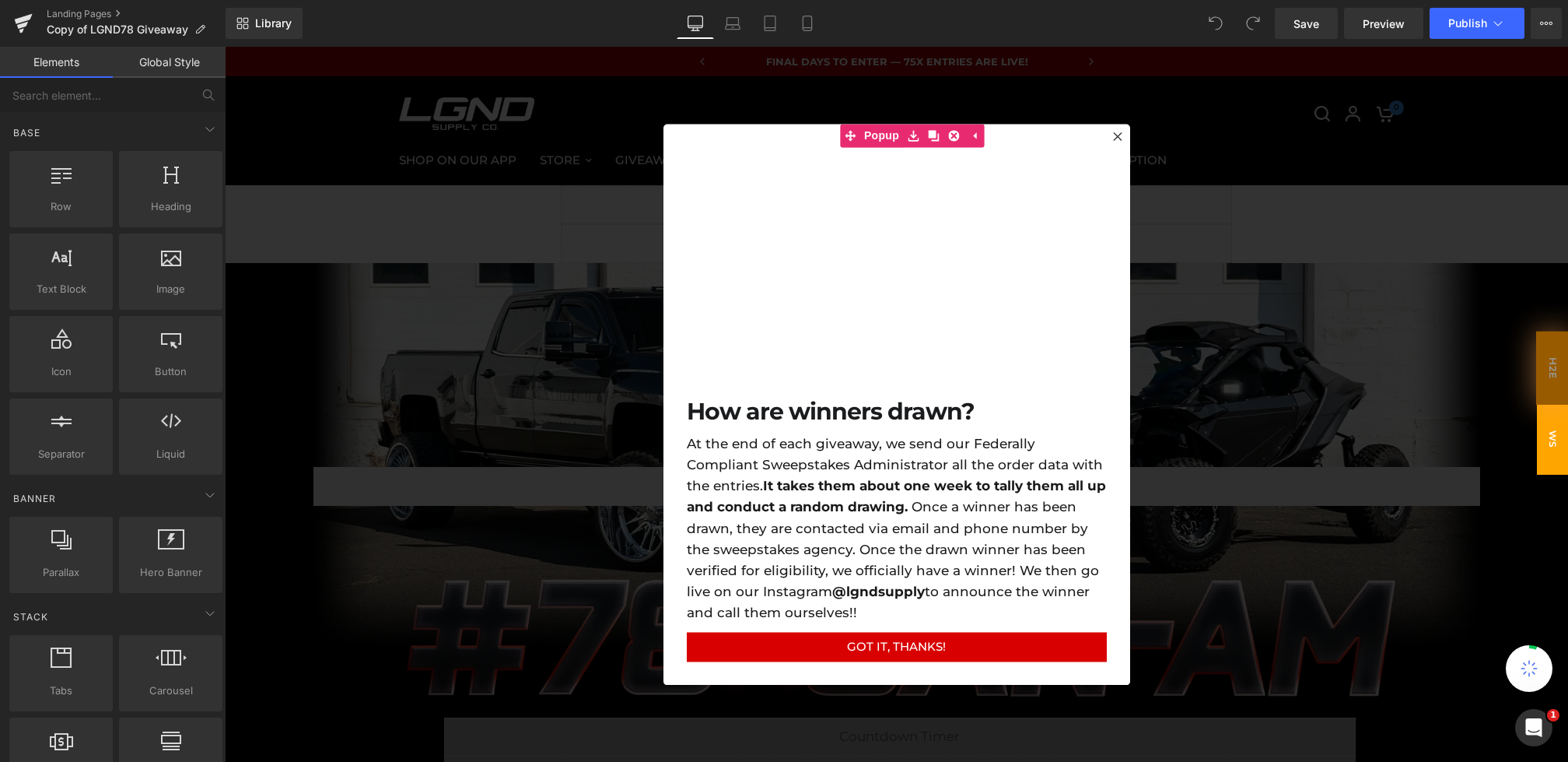
click at [487, 267] on div at bounding box center [896, 404] width 1343 height 715
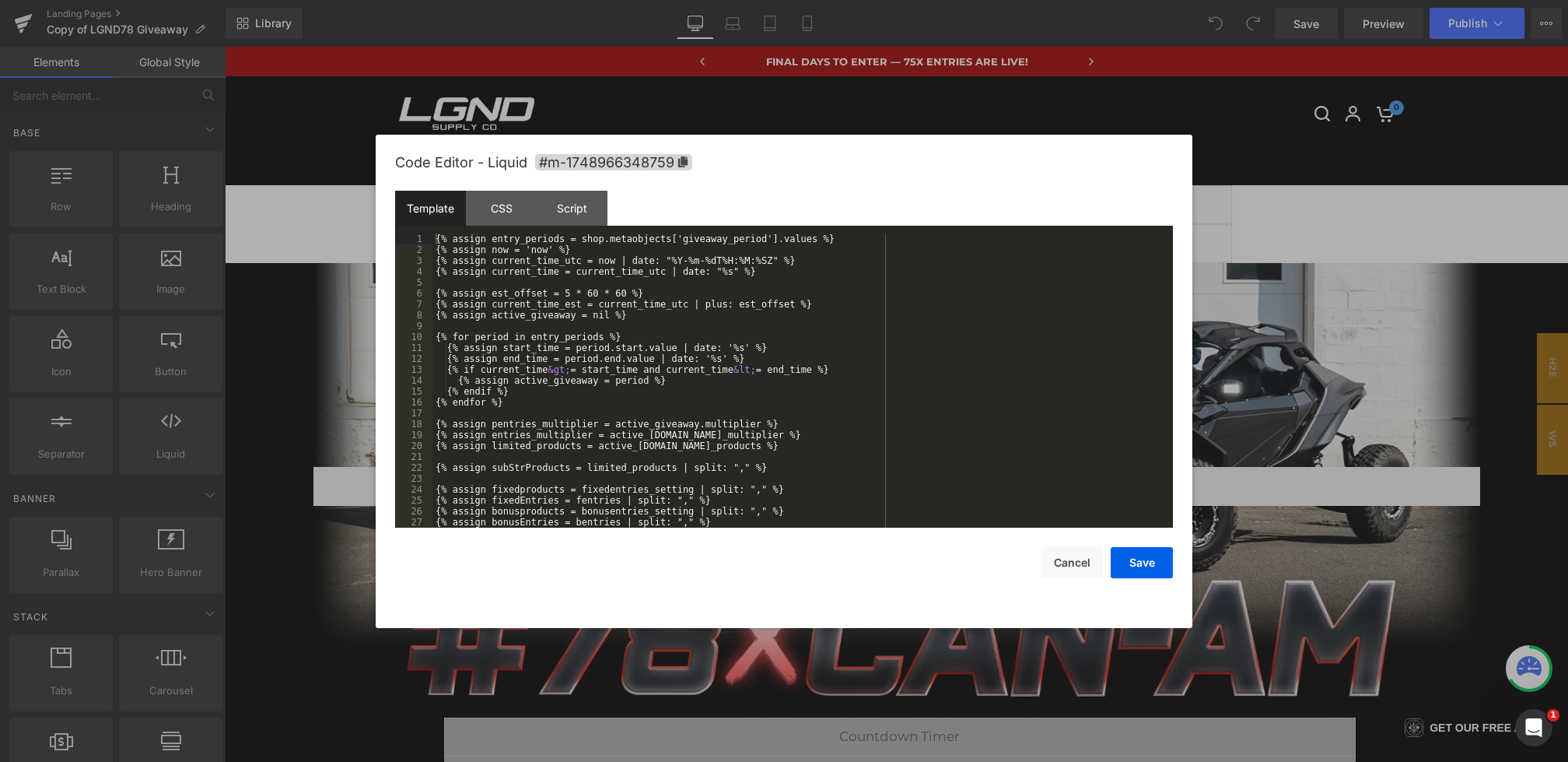
click at [662, 0] on div "You are previewing how the will restyle your page. You can not edit Elements in…" at bounding box center [784, 0] width 1568 height 0
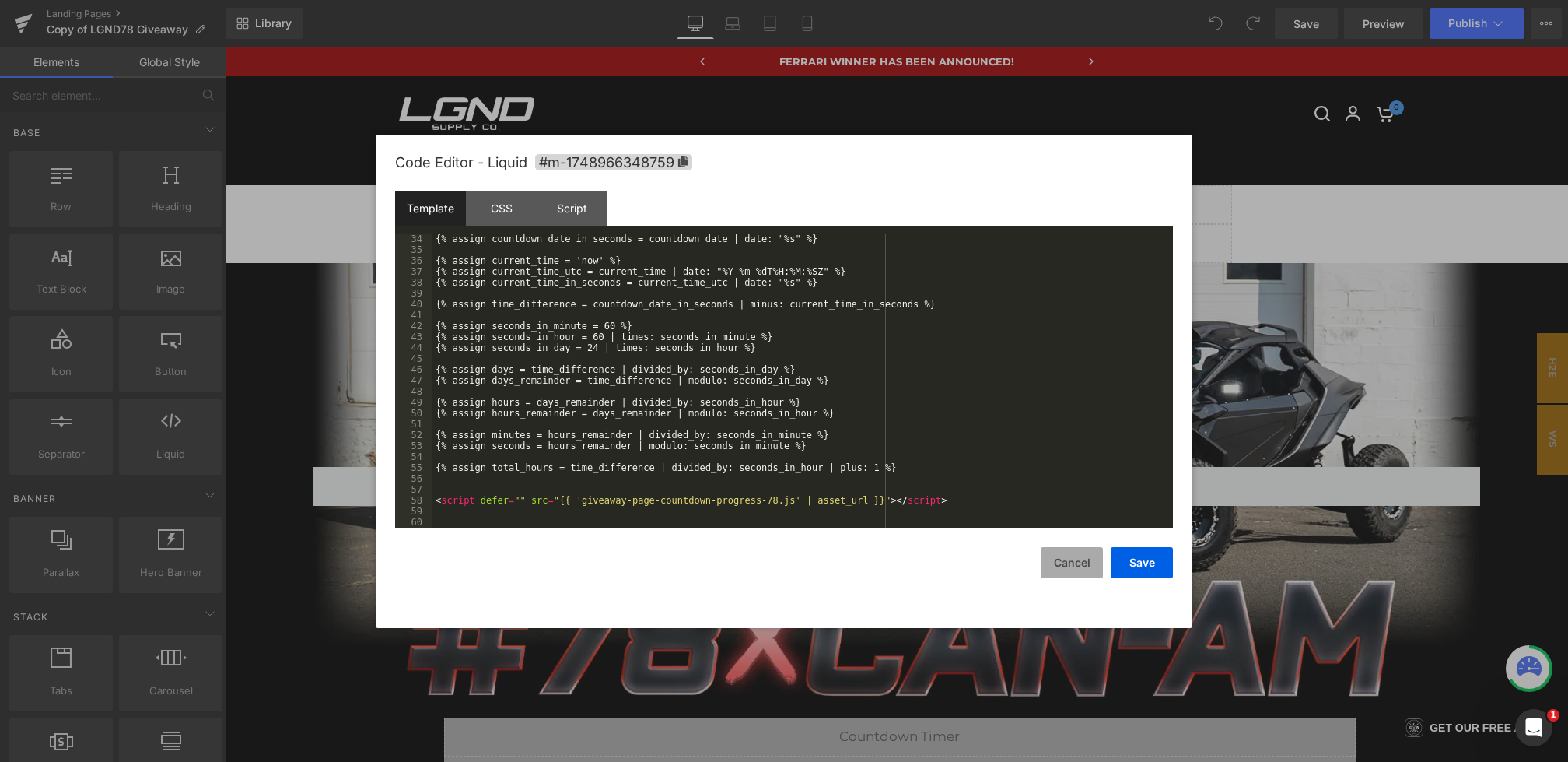
click at [1061, 564] on button "Cancel" at bounding box center [1072, 561] width 63 height 31
